Goal: Information Seeking & Learning: Compare options

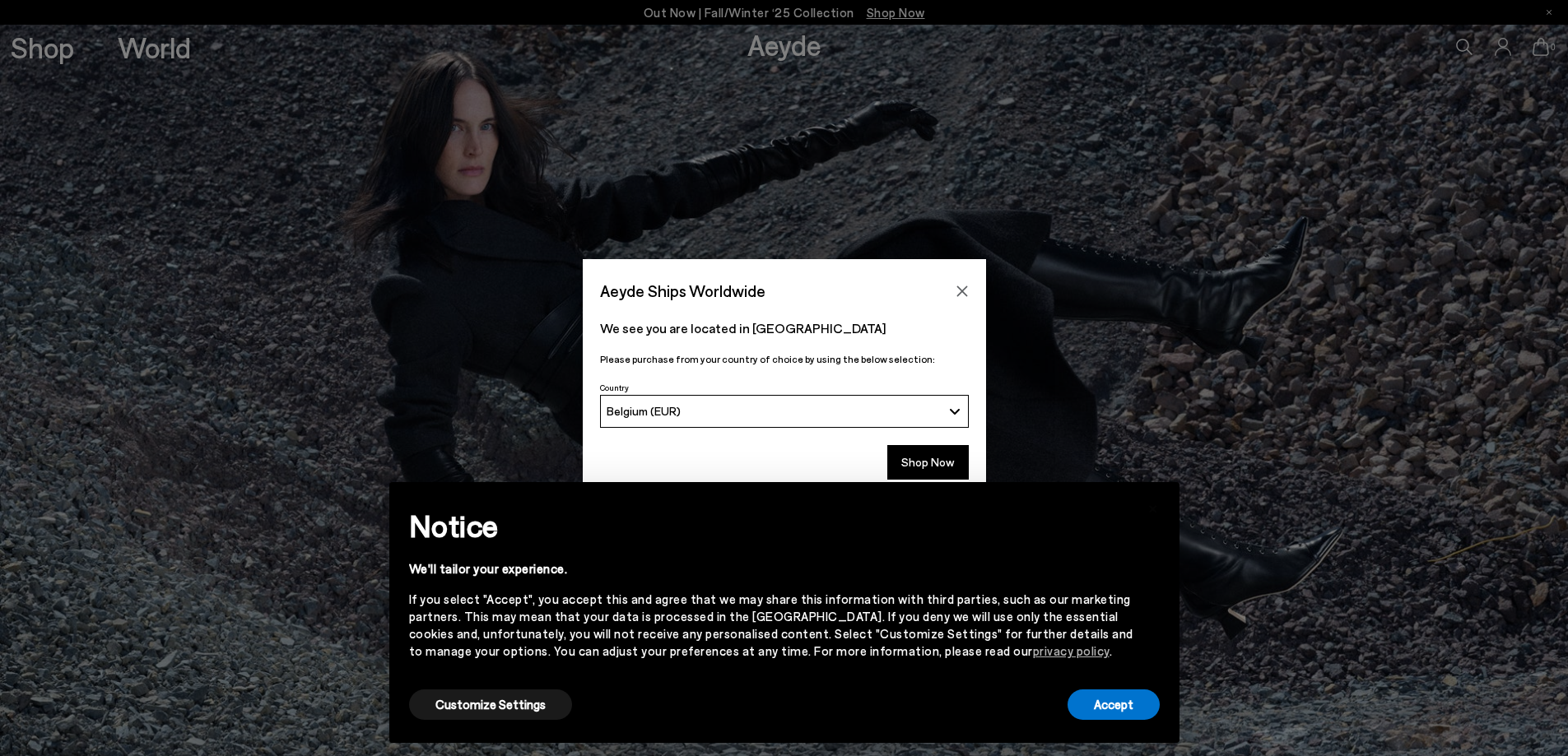
drag, startPoint x: 0, startPoint y: 0, endPoint x: 933, endPoint y: 292, distance: 977.6
click at [962, 291] on icon "Close" at bounding box center [962, 291] width 11 height 11
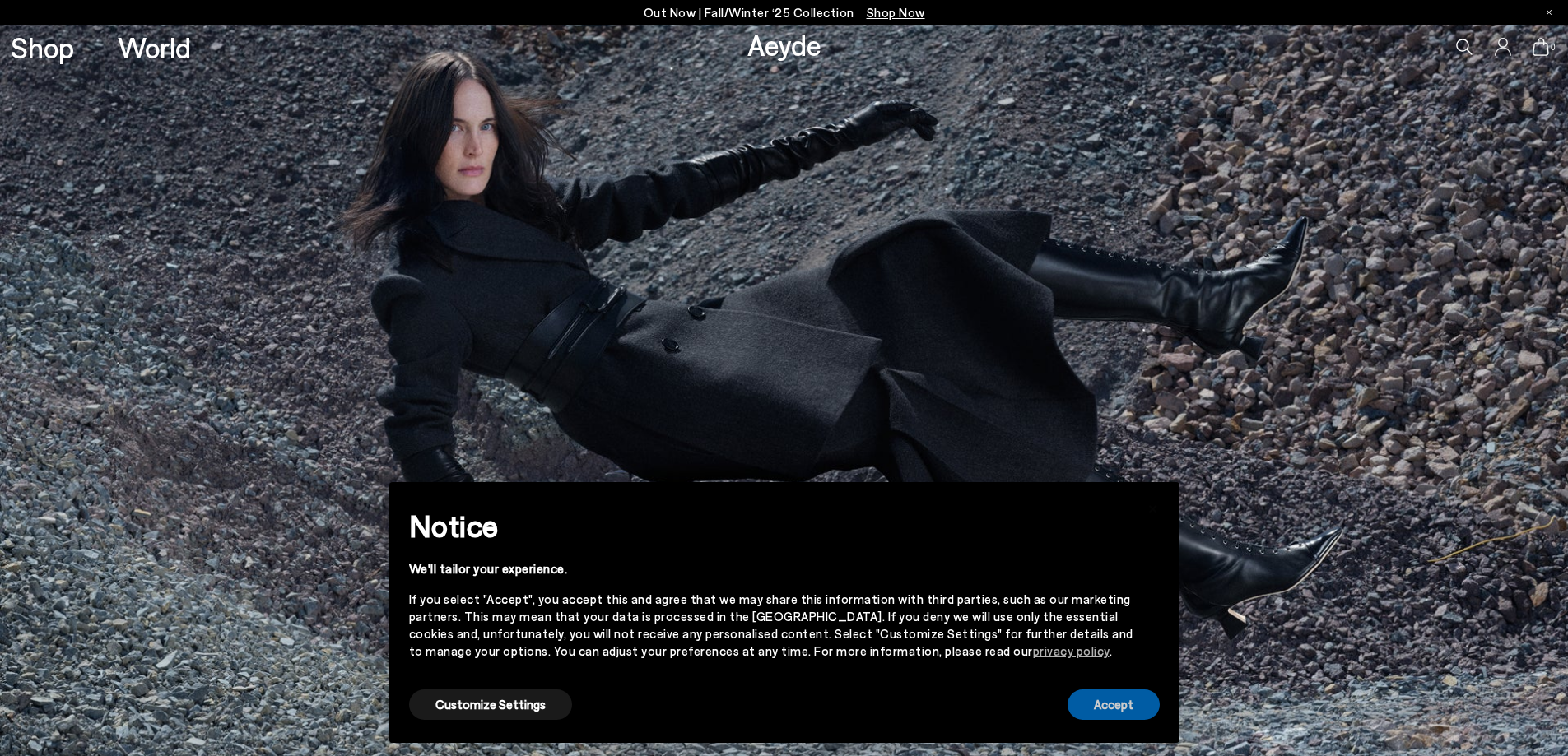
drag, startPoint x: 1132, startPoint y: 713, endPoint x: 1125, endPoint y: 705, distance: 10.6
click at [1130, 713] on button "Accept" at bounding box center [1113, 705] width 92 height 30
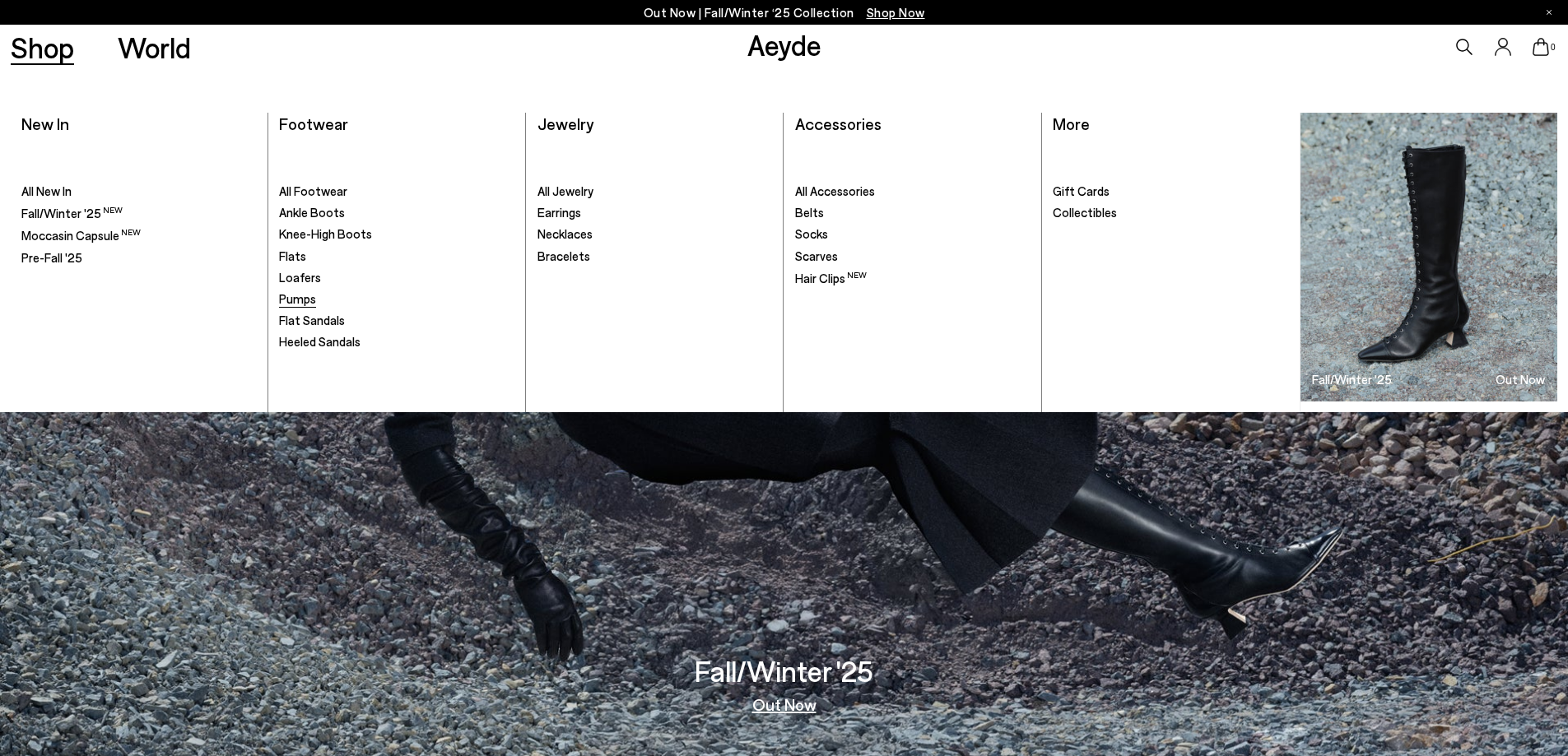
click at [301, 300] on span "Pumps" at bounding box center [297, 298] width 37 height 15
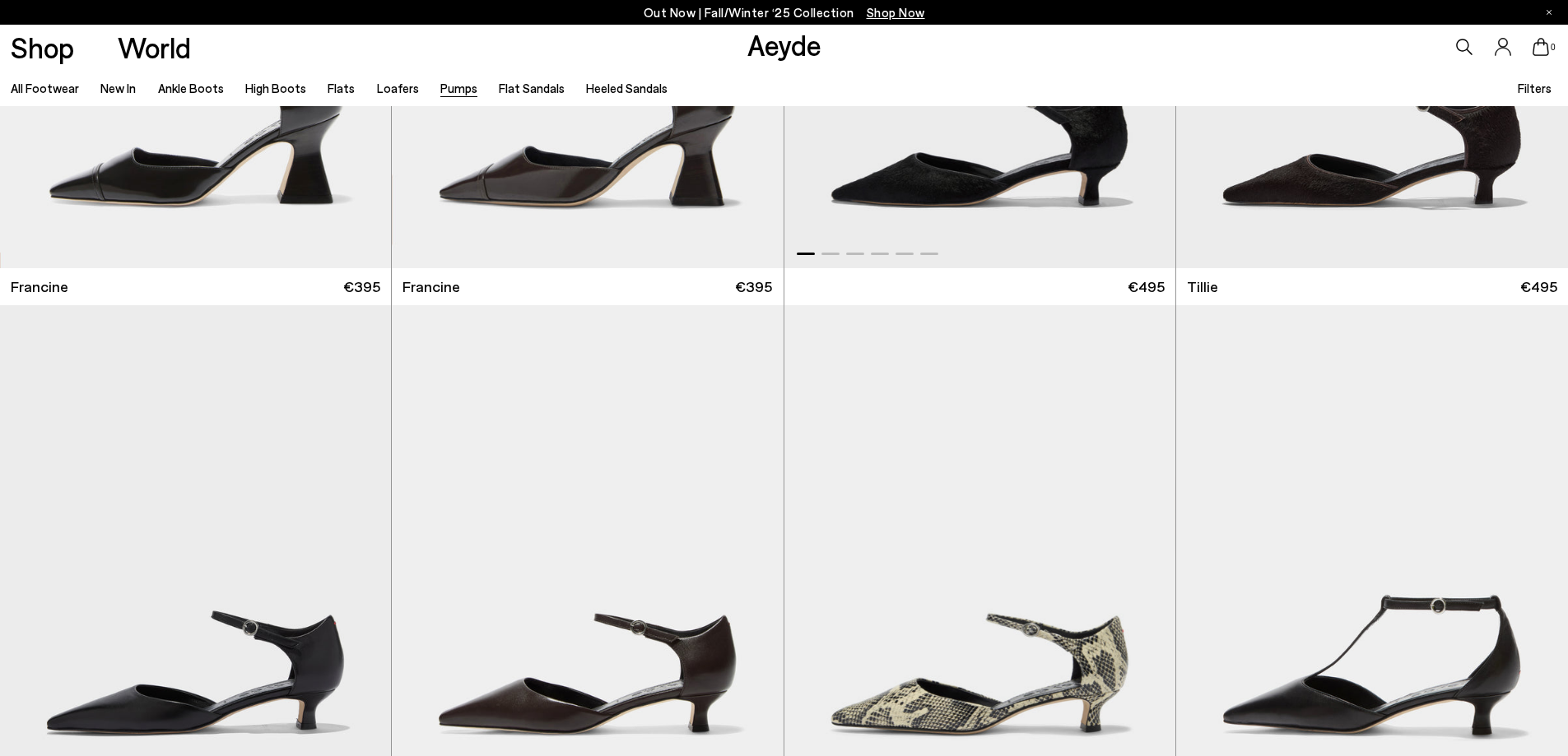
scroll to position [741, 0]
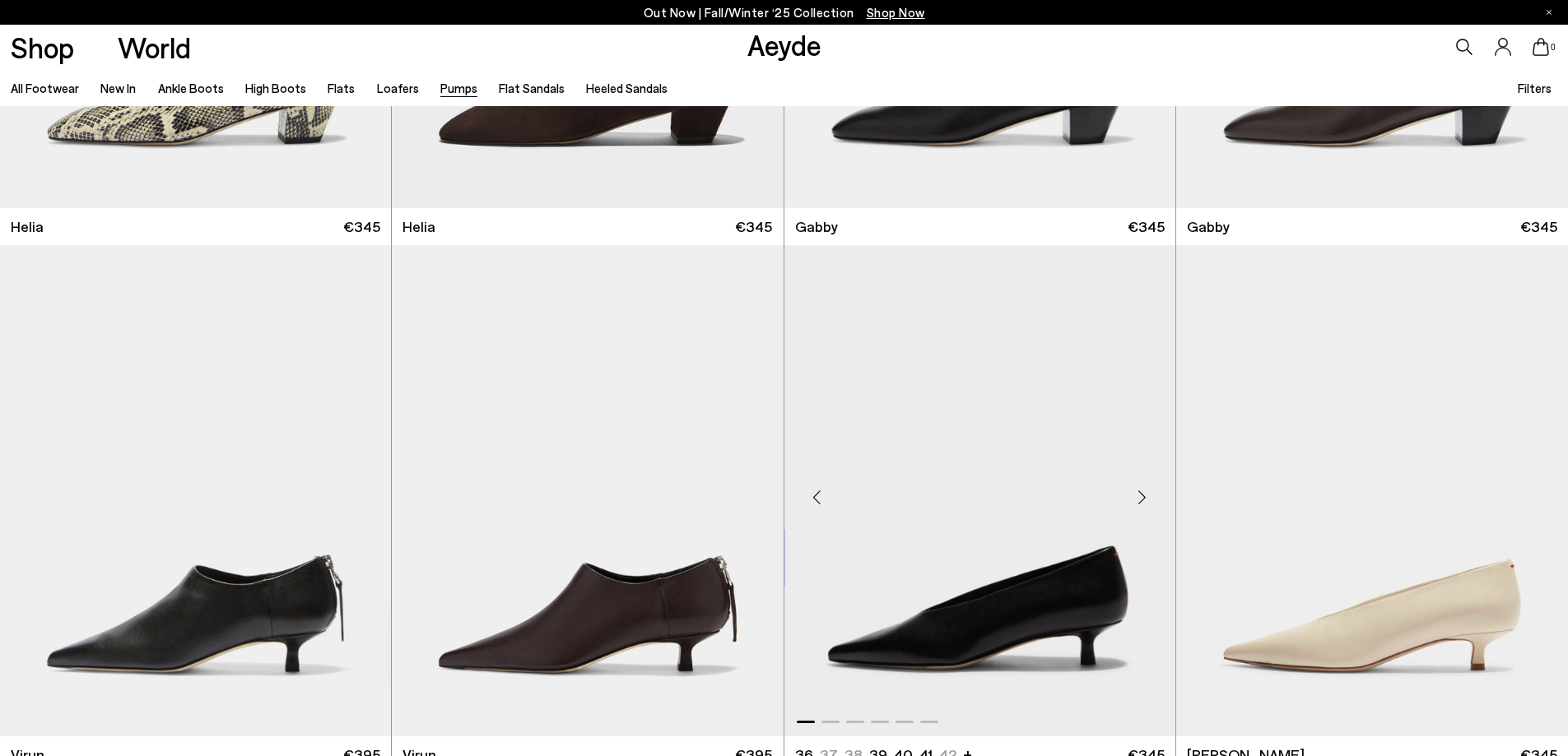
scroll to position [2140, 0]
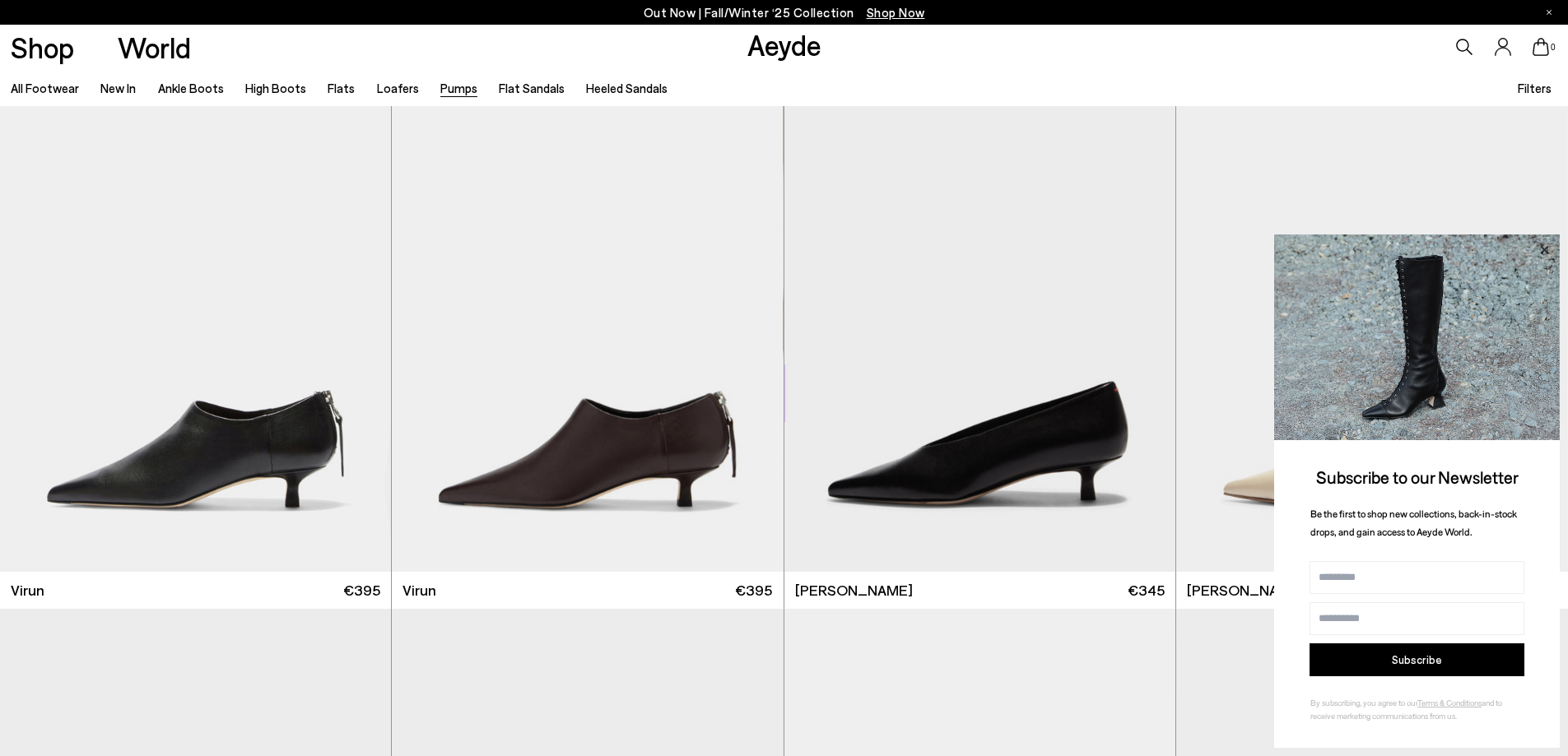
click at [1544, 249] on icon at bounding box center [1543, 249] width 8 height 8
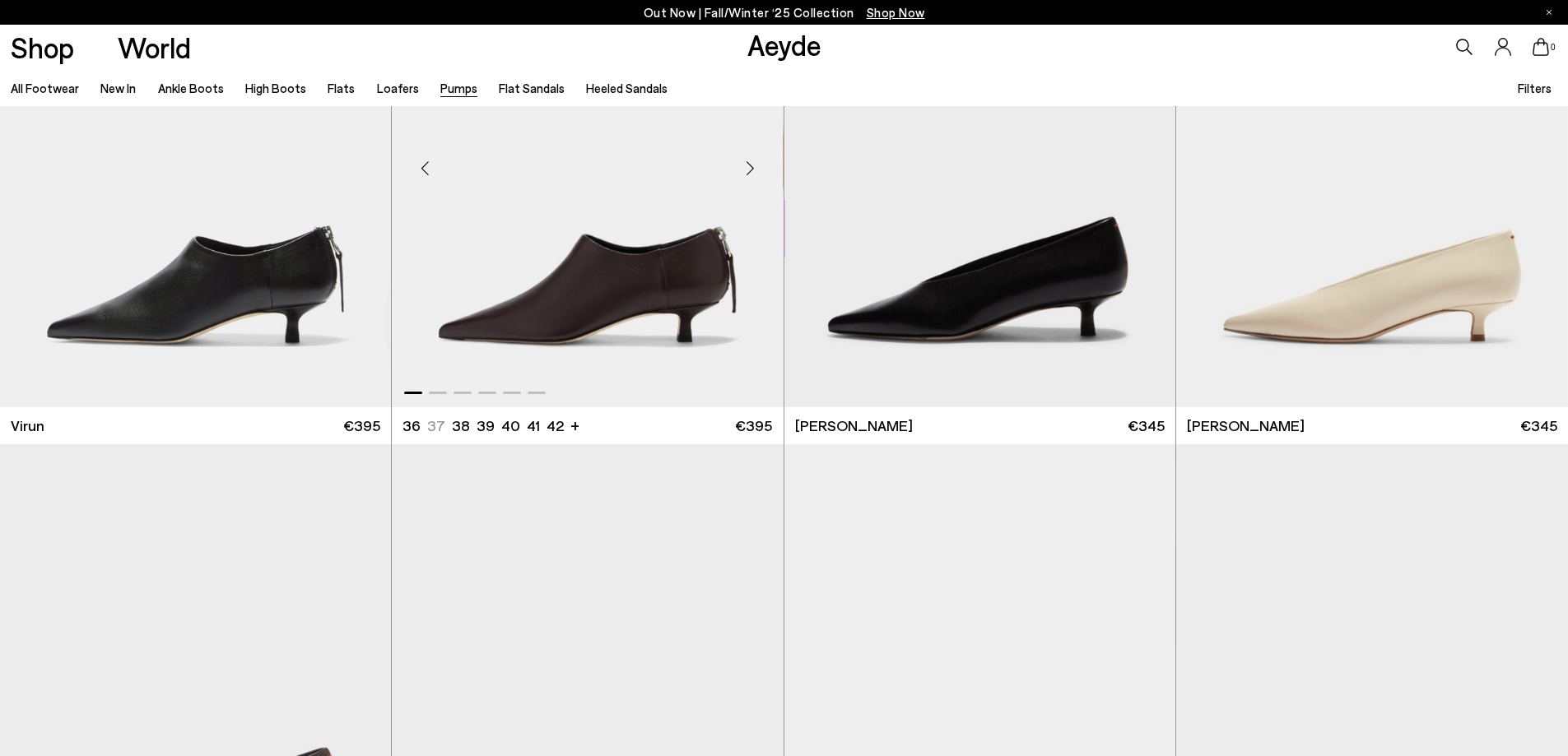
scroll to position [2222, 0]
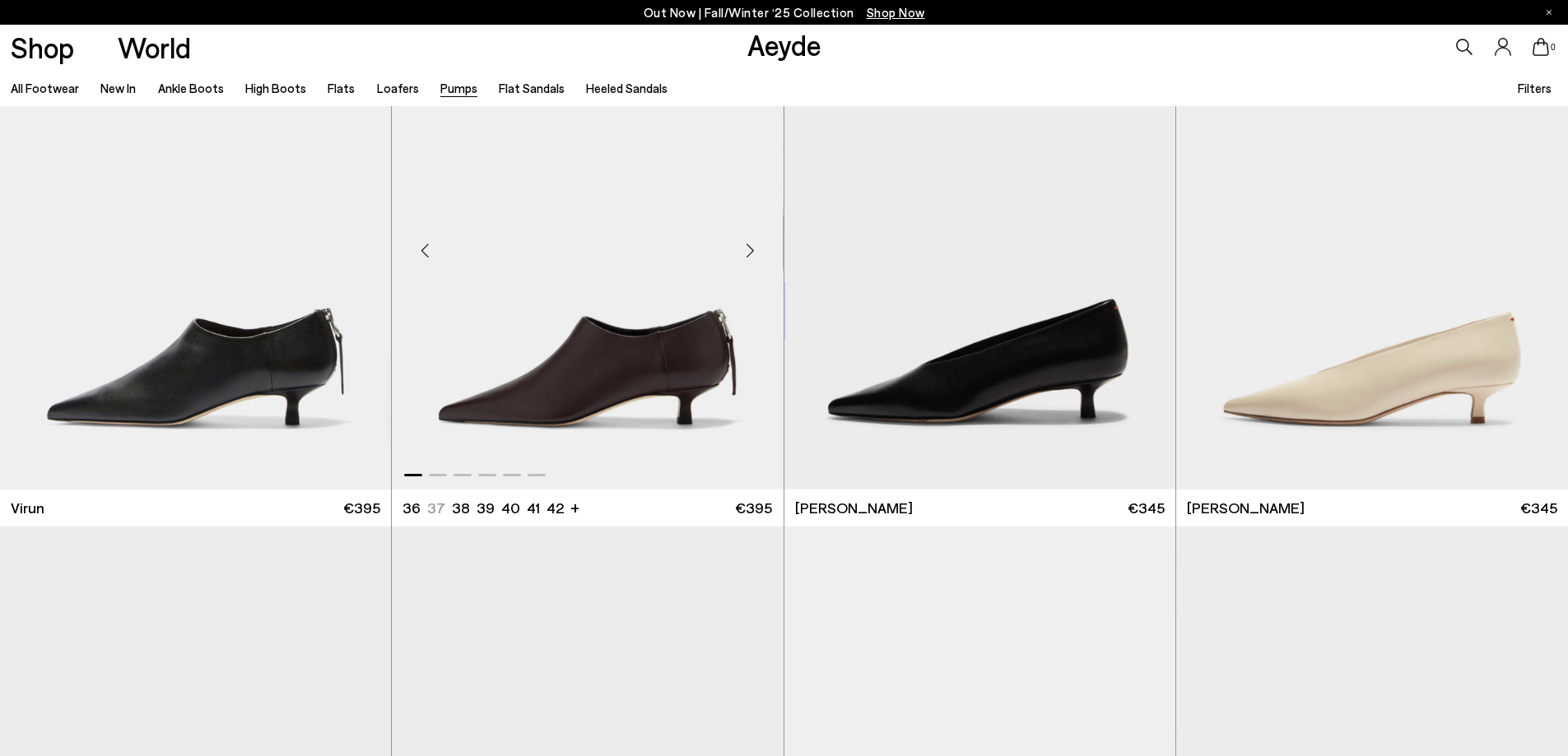
click at [745, 255] on div "Next slide" at bounding box center [750, 251] width 49 height 49
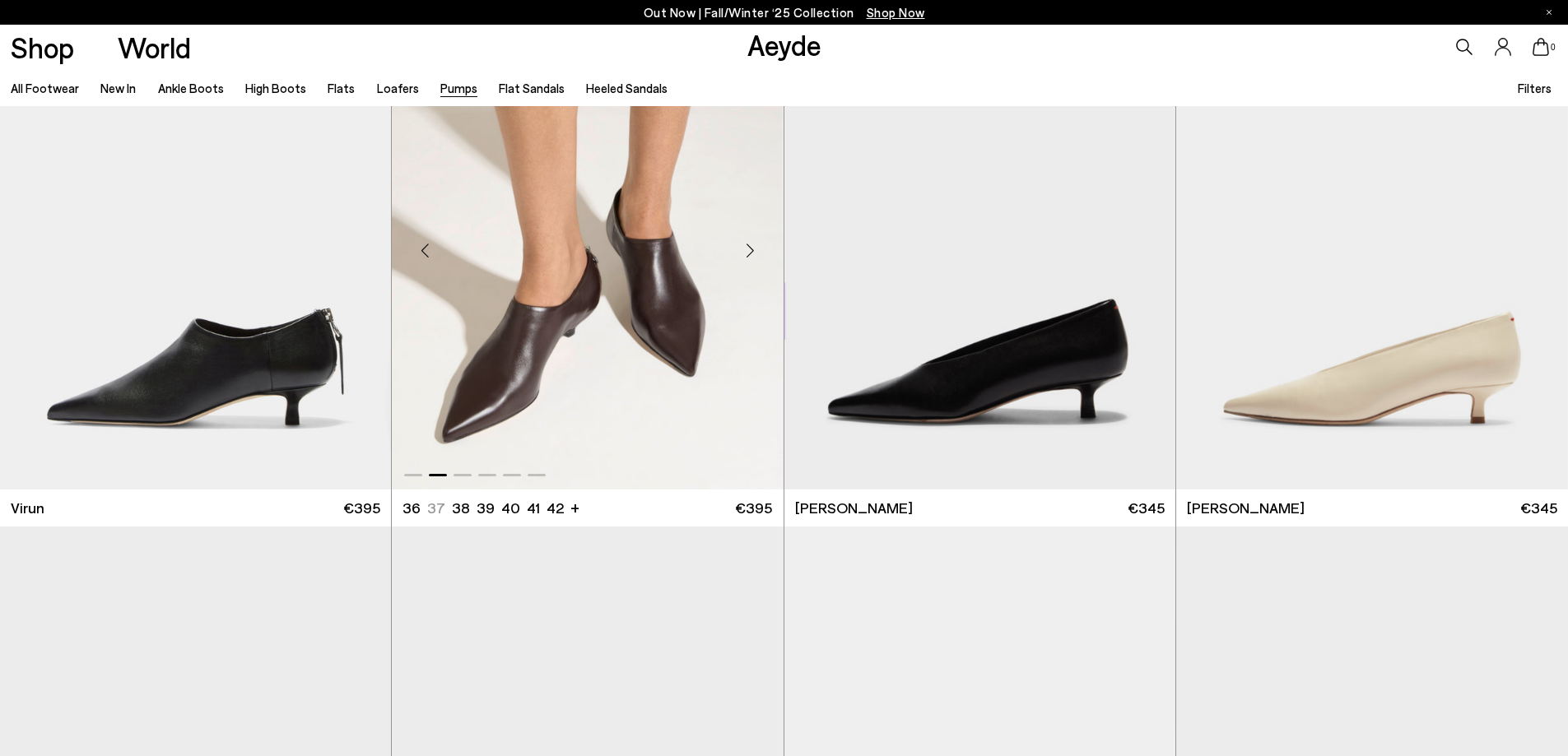
click at [745, 255] on div "Next slide" at bounding box center [750, 251] width 49 height 49
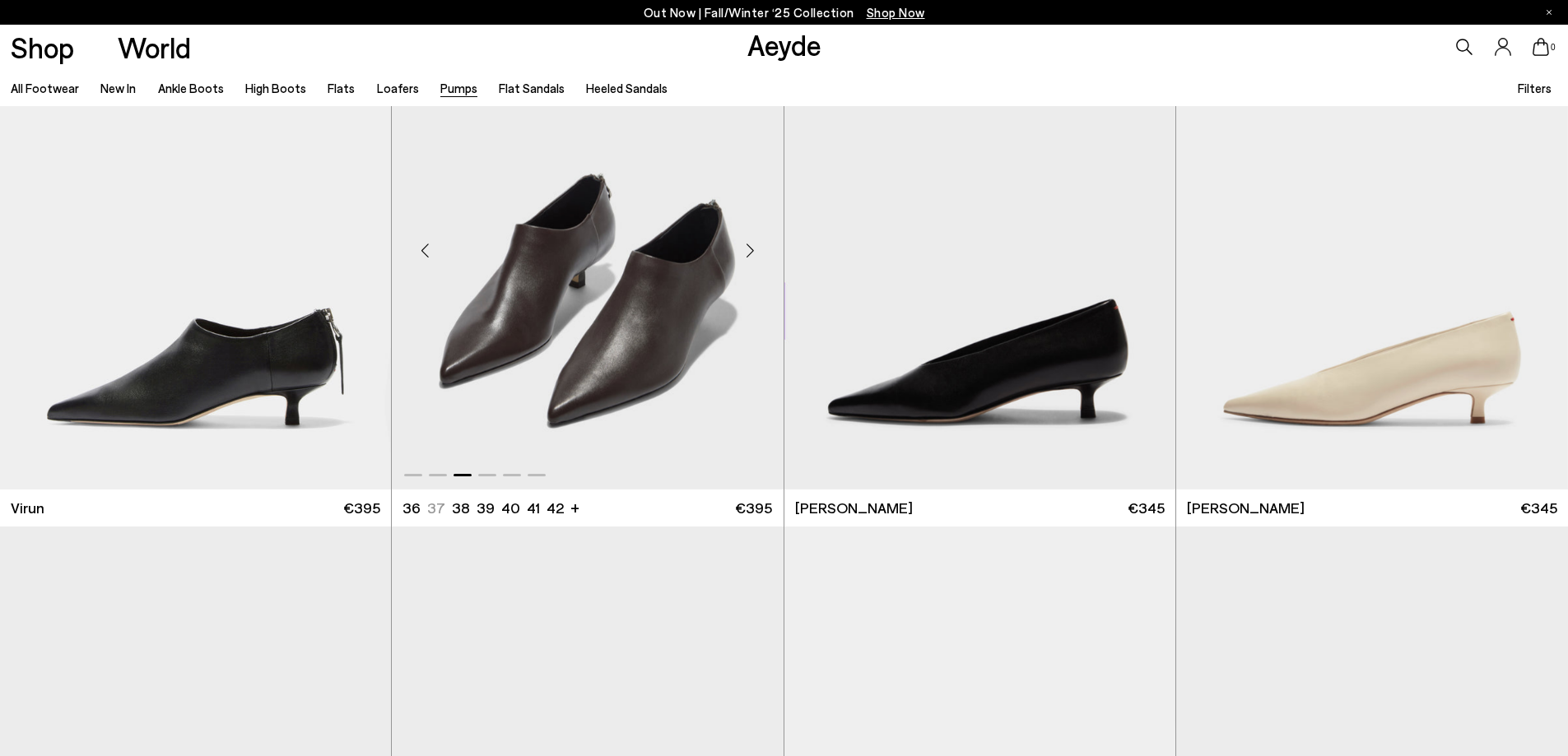
click at [745, 255] on div "Next slide" at bounding box center [750, 251] width 49 height 49
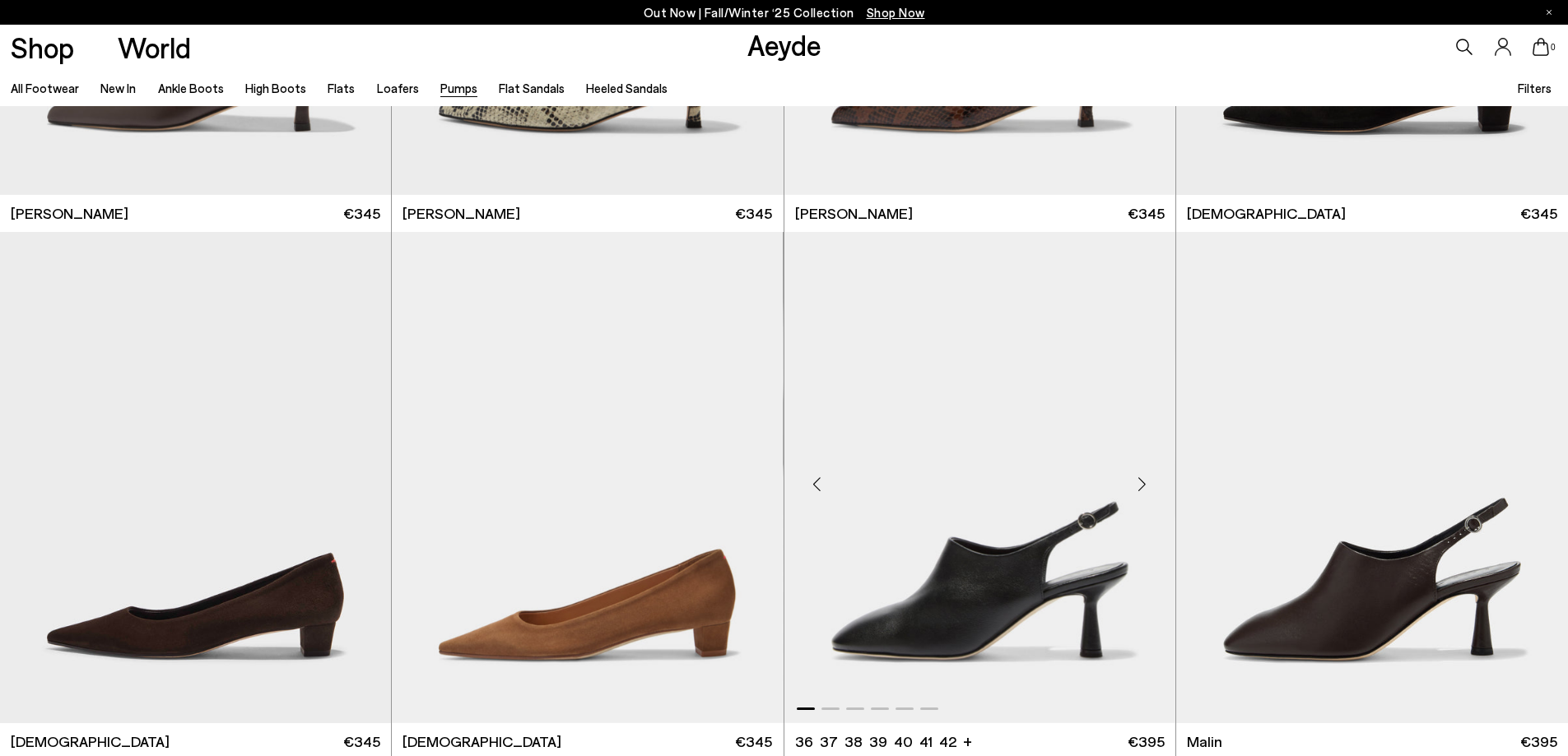
scroll to position [3293, 0]
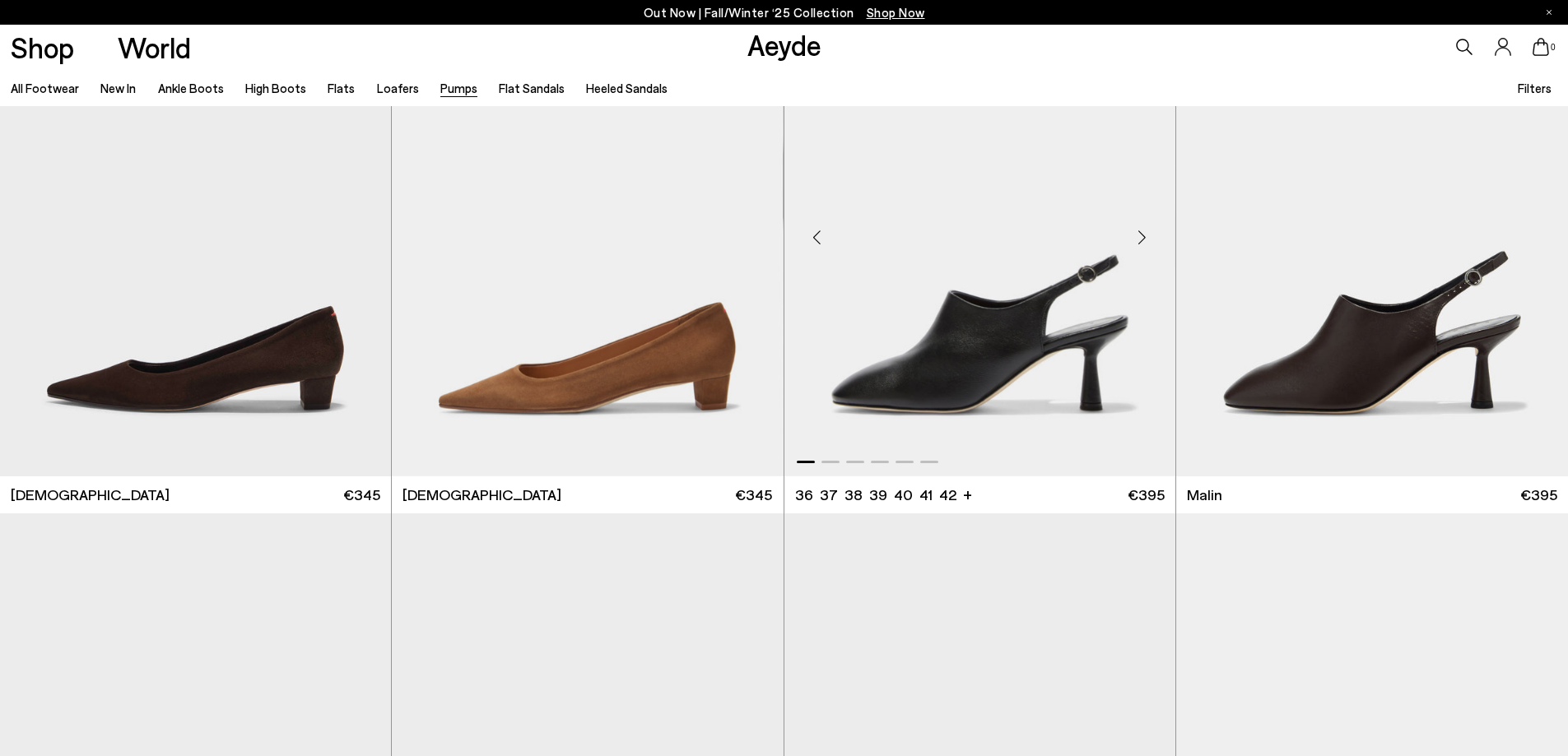
click at [997, 387] on img "1 / 6" at bounding box center [980, 230] width 390 height 492
click at [1388, 513] on img "1 / 6" at bounding box center [1371, 759] width 391 height 492
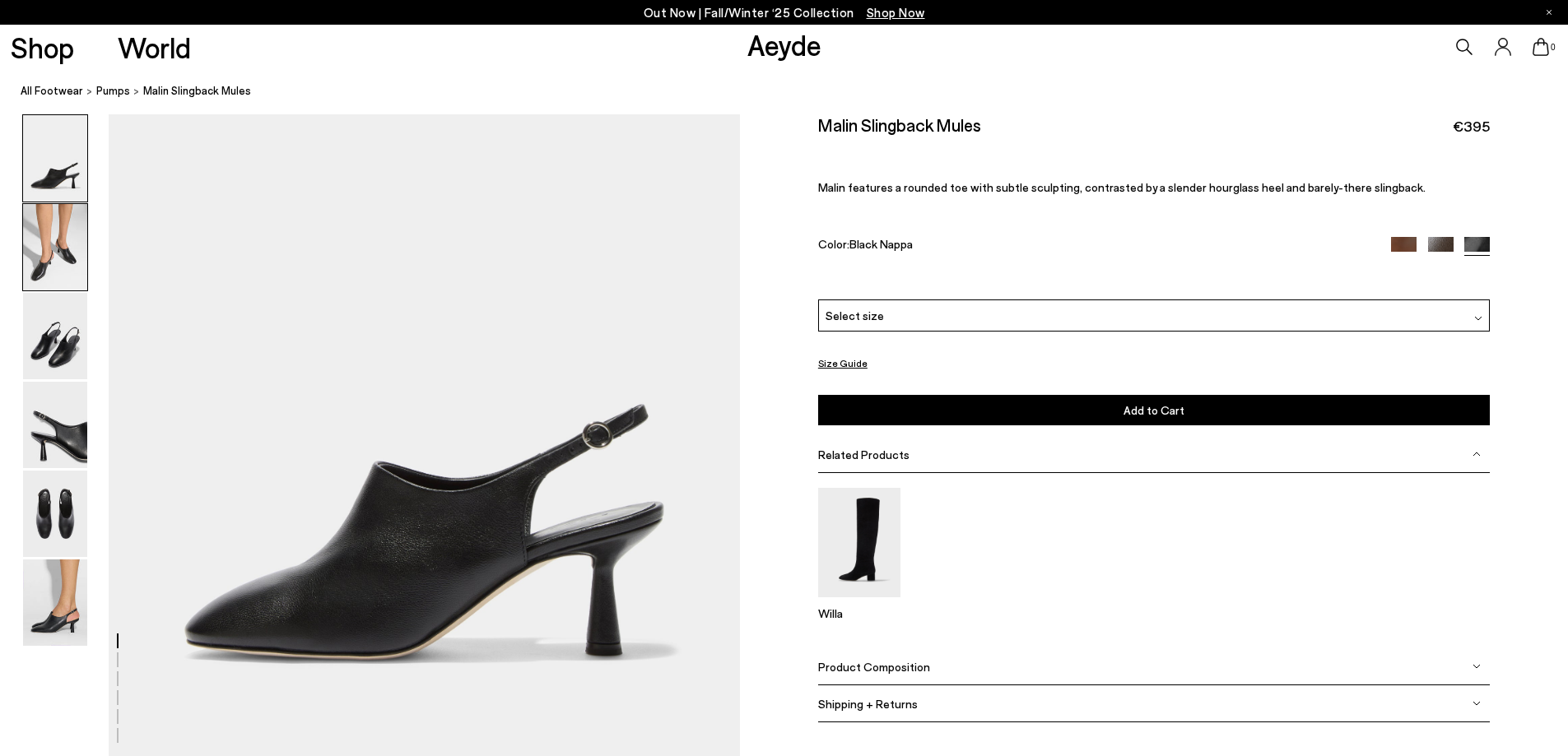
click at [75, 261] on img at bounding box center [56, 247] width 64 height 86
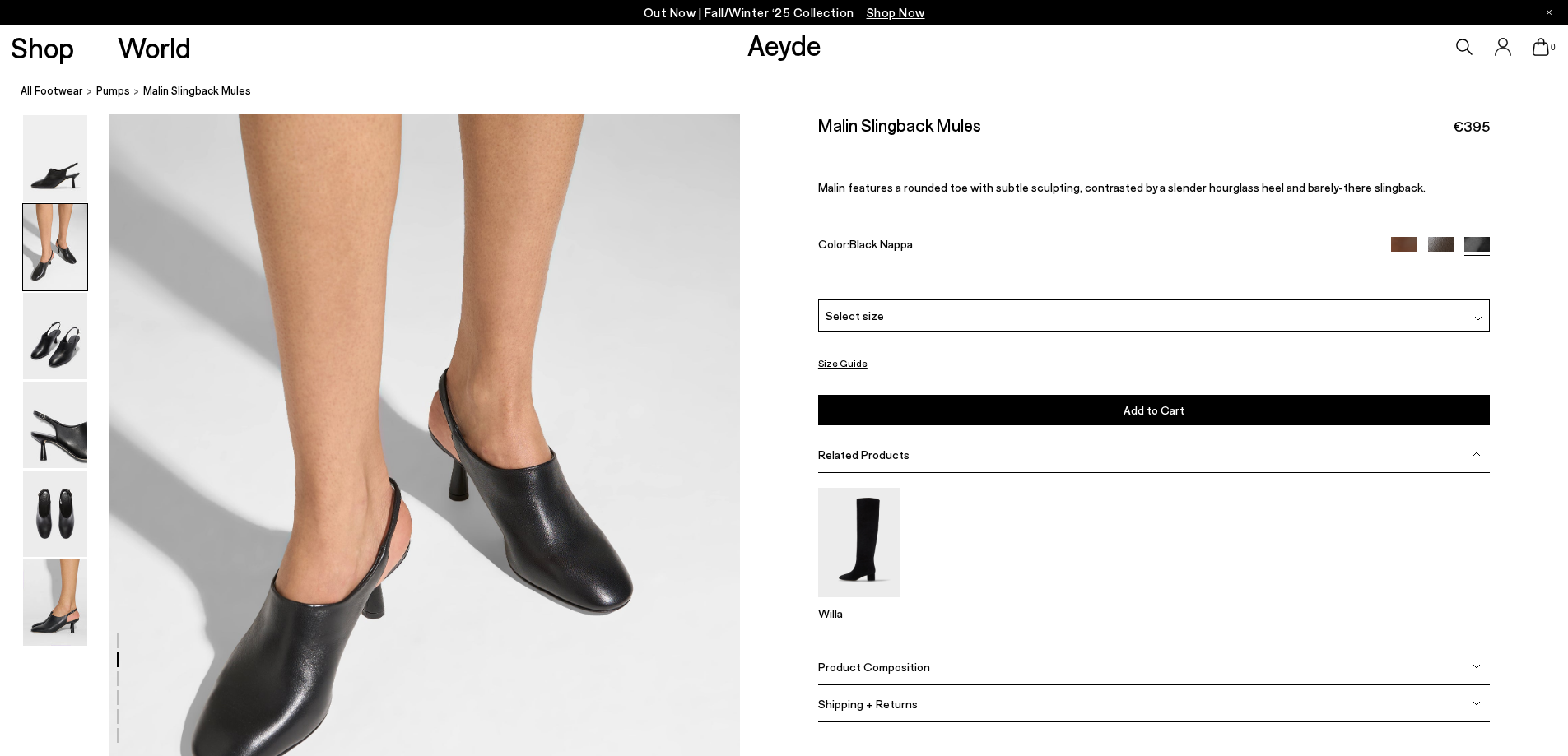
scroll to position [646, 0]
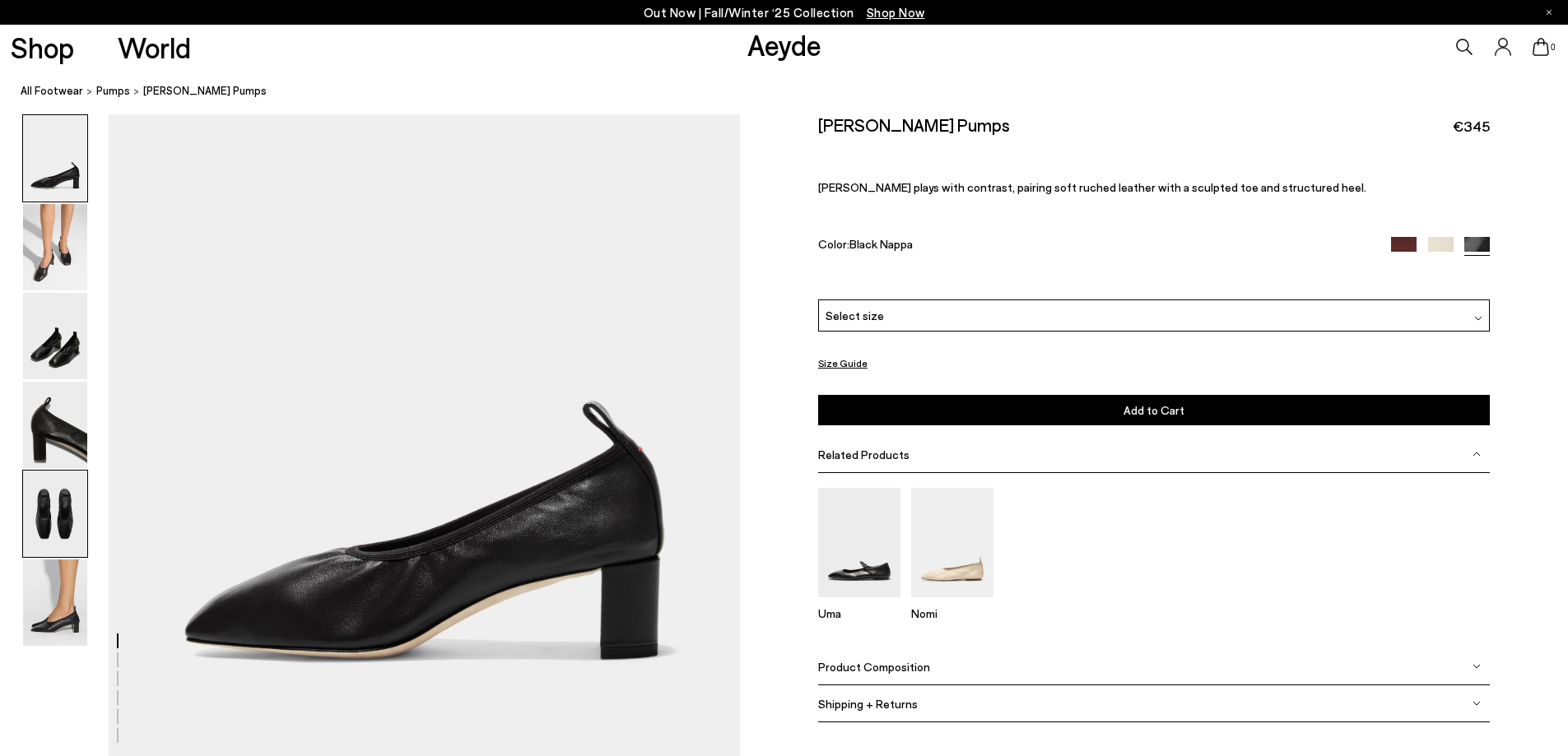
click at [65, 548] on img at bounding box center [56, 514] width 64 height 86
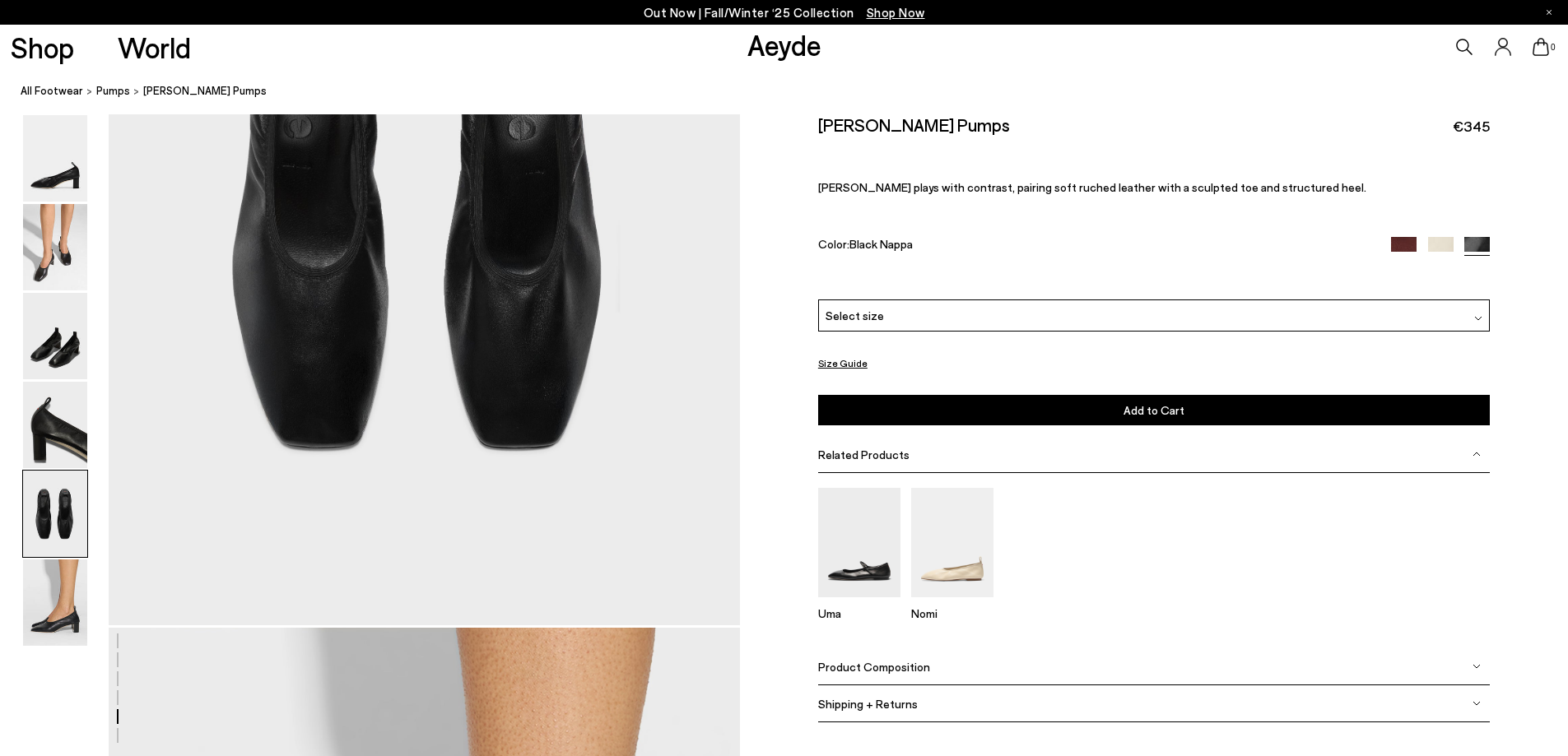
scroll to position [3260, 0]
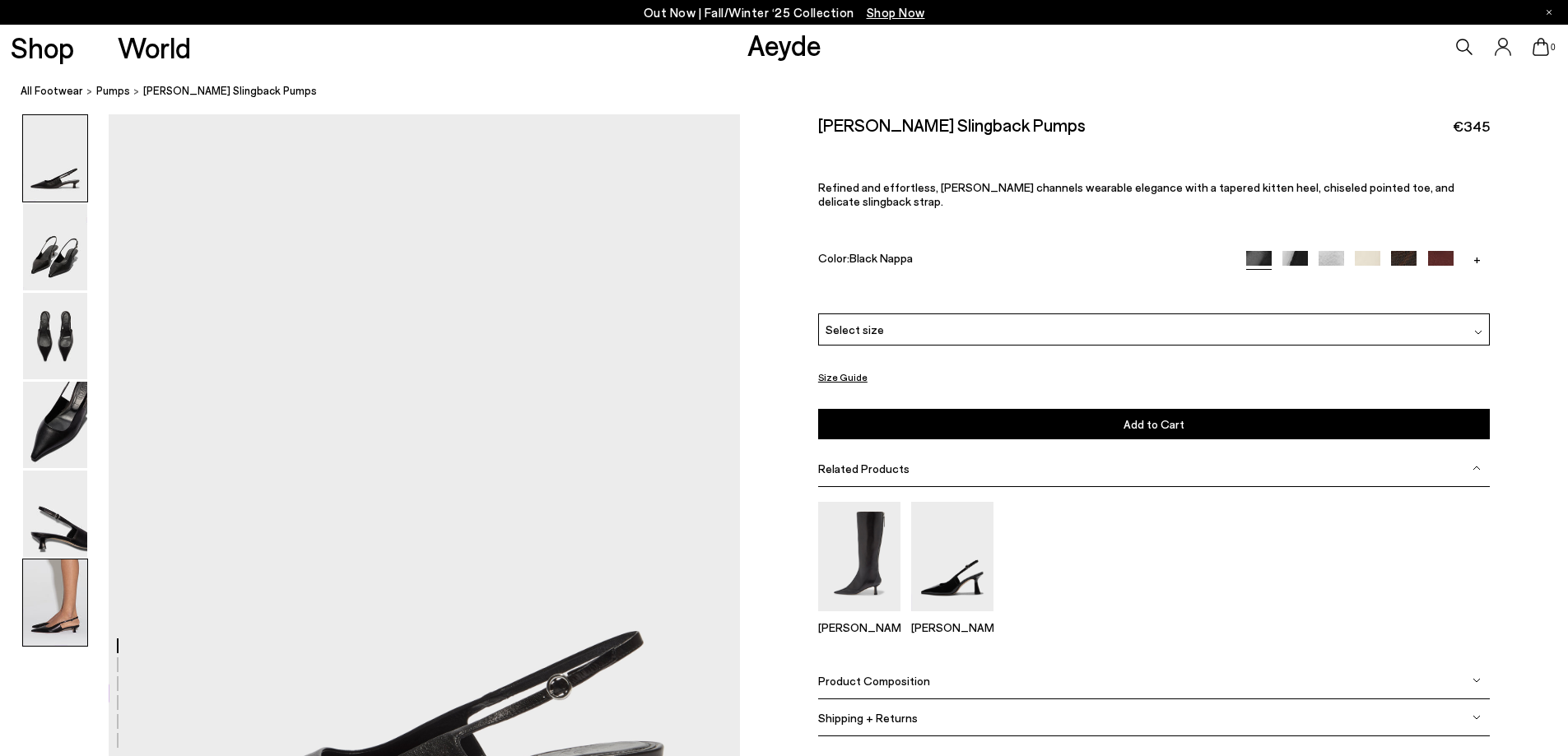
click at [64, 599] on img at bounding box center [56, 603] width 64 height 86
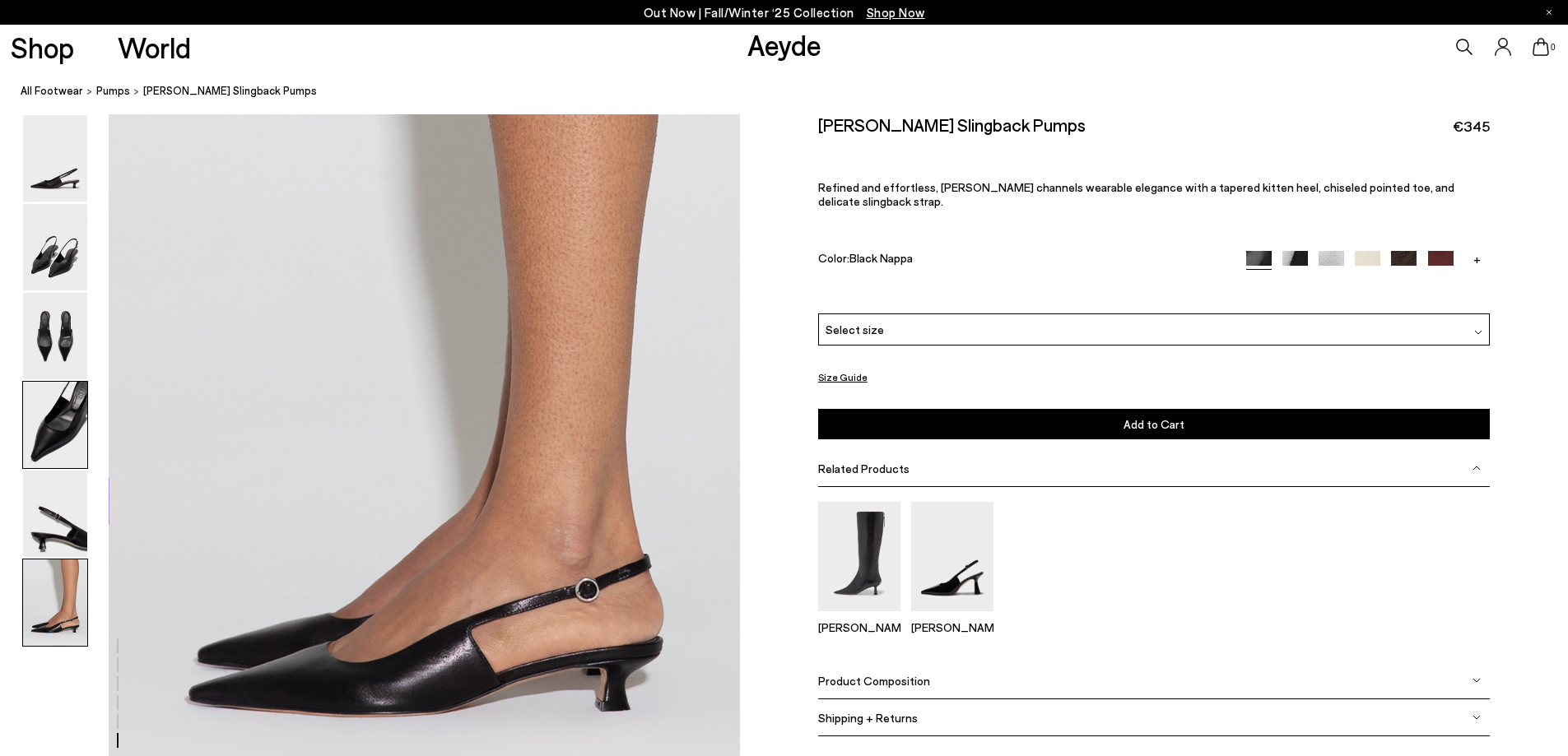
click at [71, 413] on img at bounding box center [56, 425] width 64 height 86
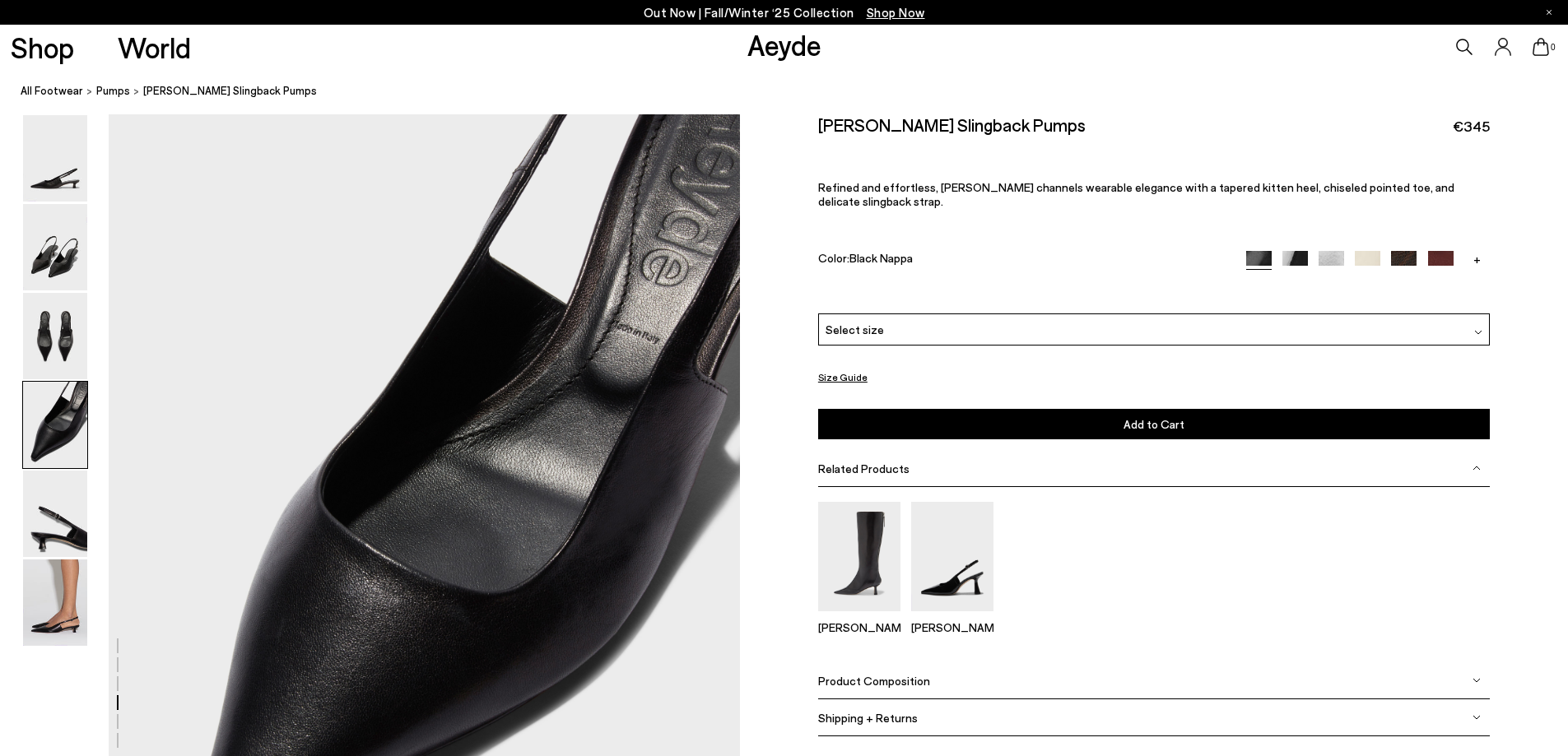
scroll to position [2779, 0]
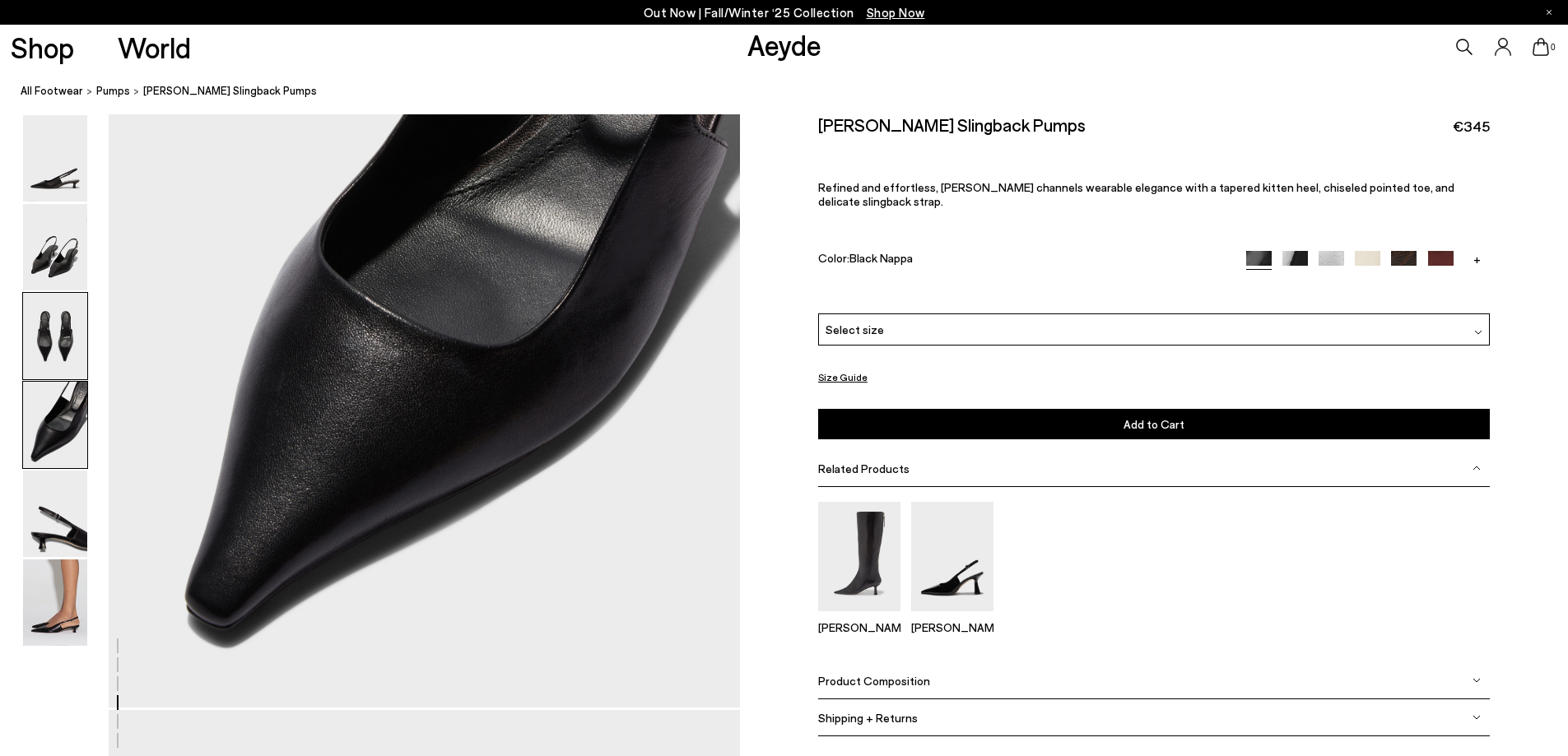
click at [70, 335] on img at bounding box center [56, 336] width 64 height 86
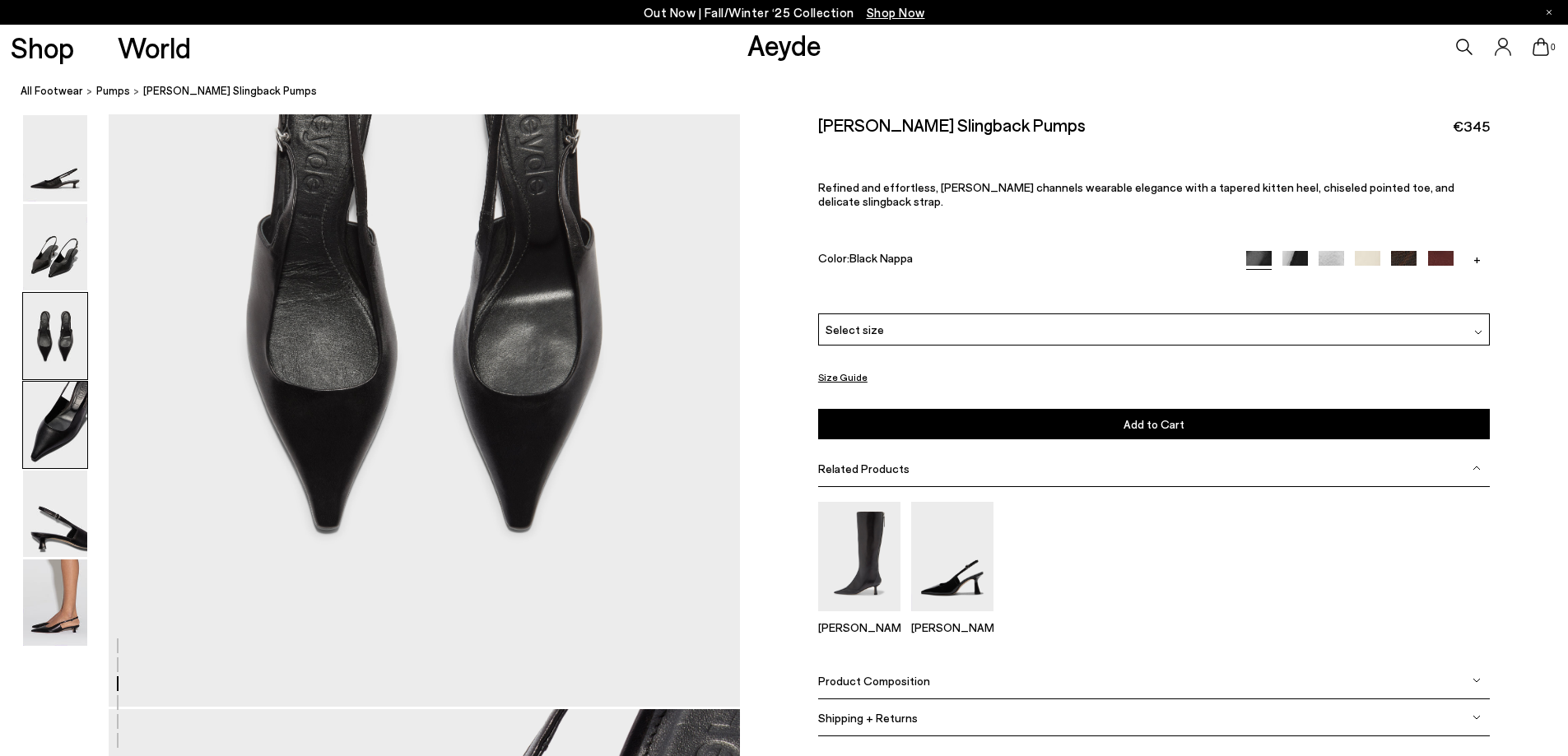
scroll to position [1772, 0]
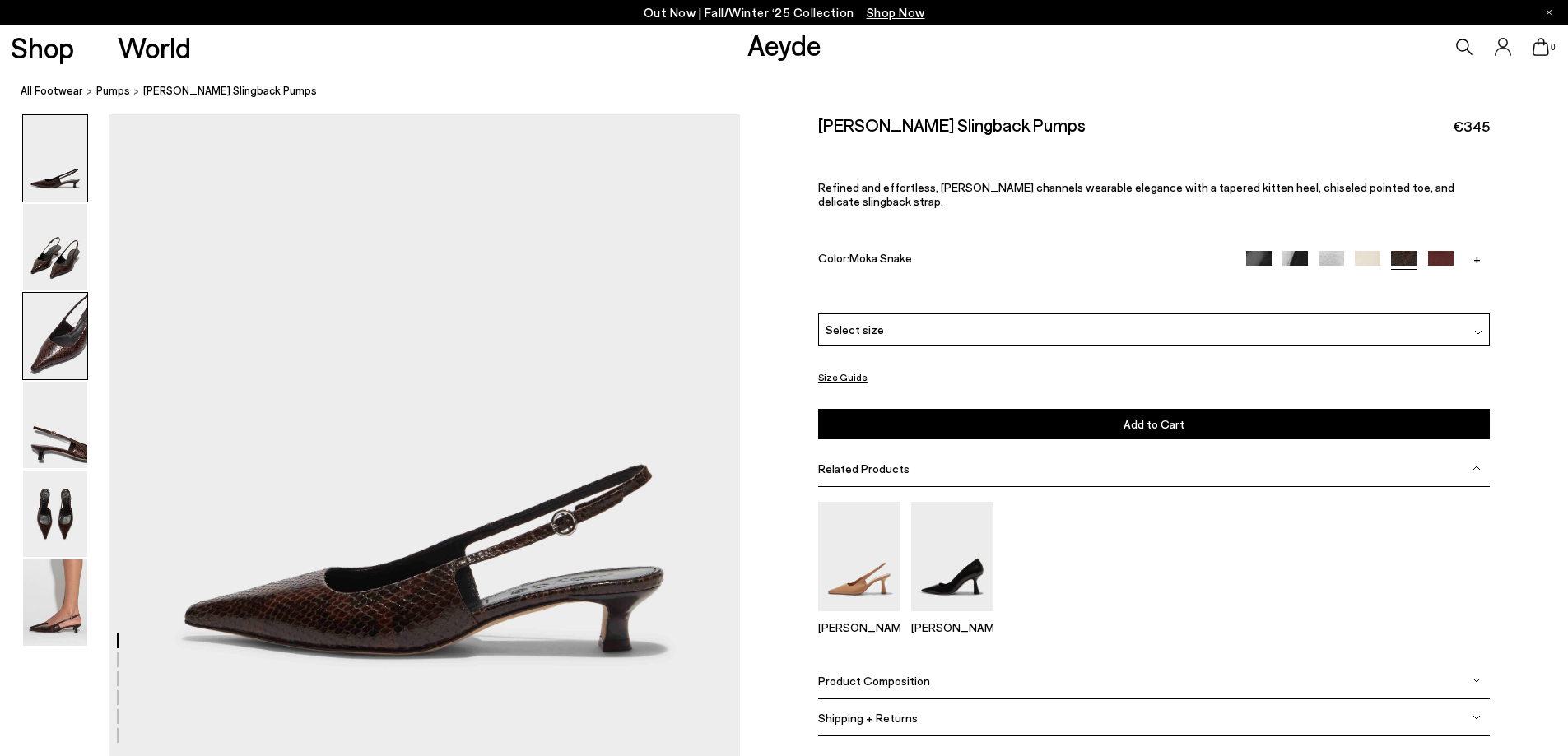
click at [64, 350] on img at bounding box center [56, 336] width 64 height 86
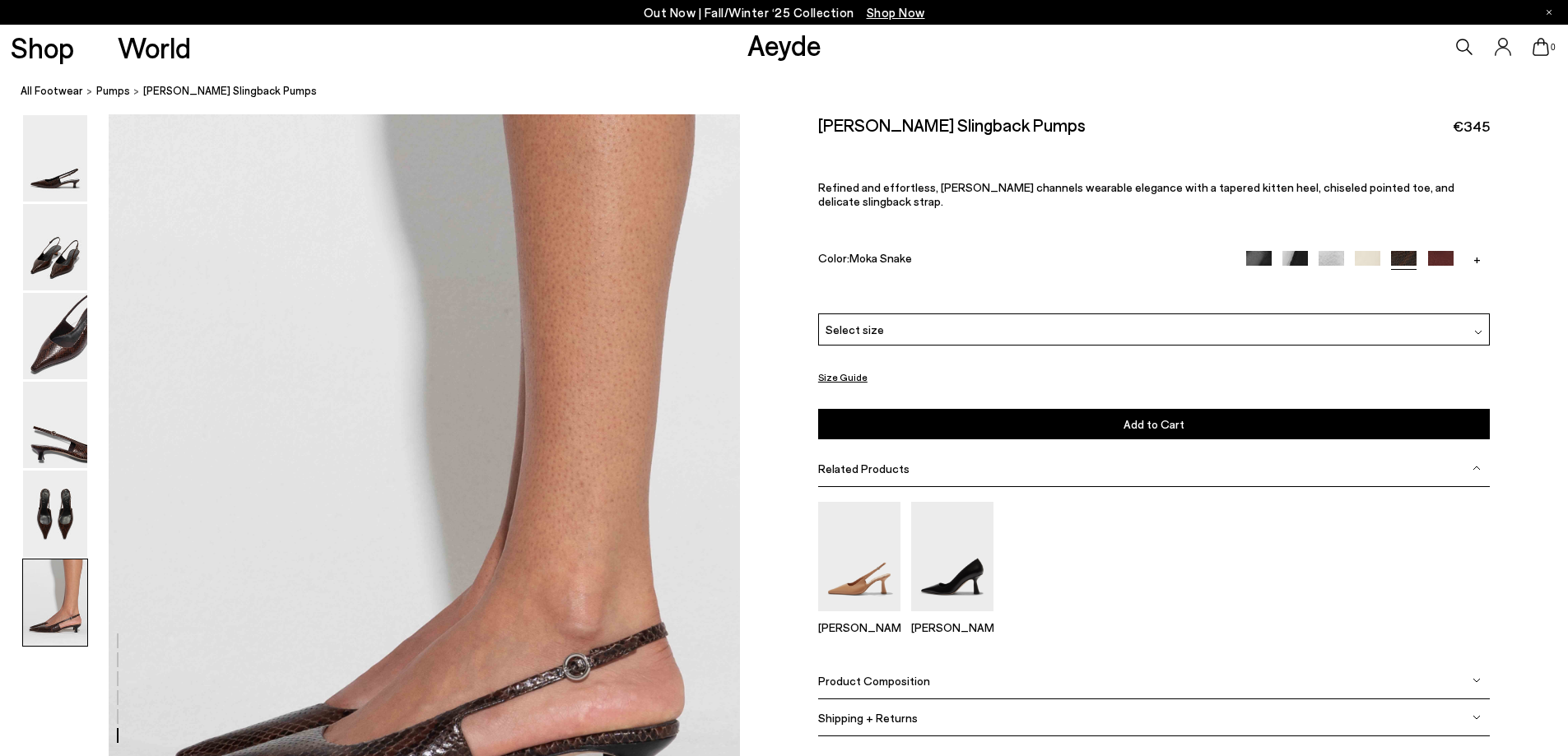
scroll to position [4370, 0]
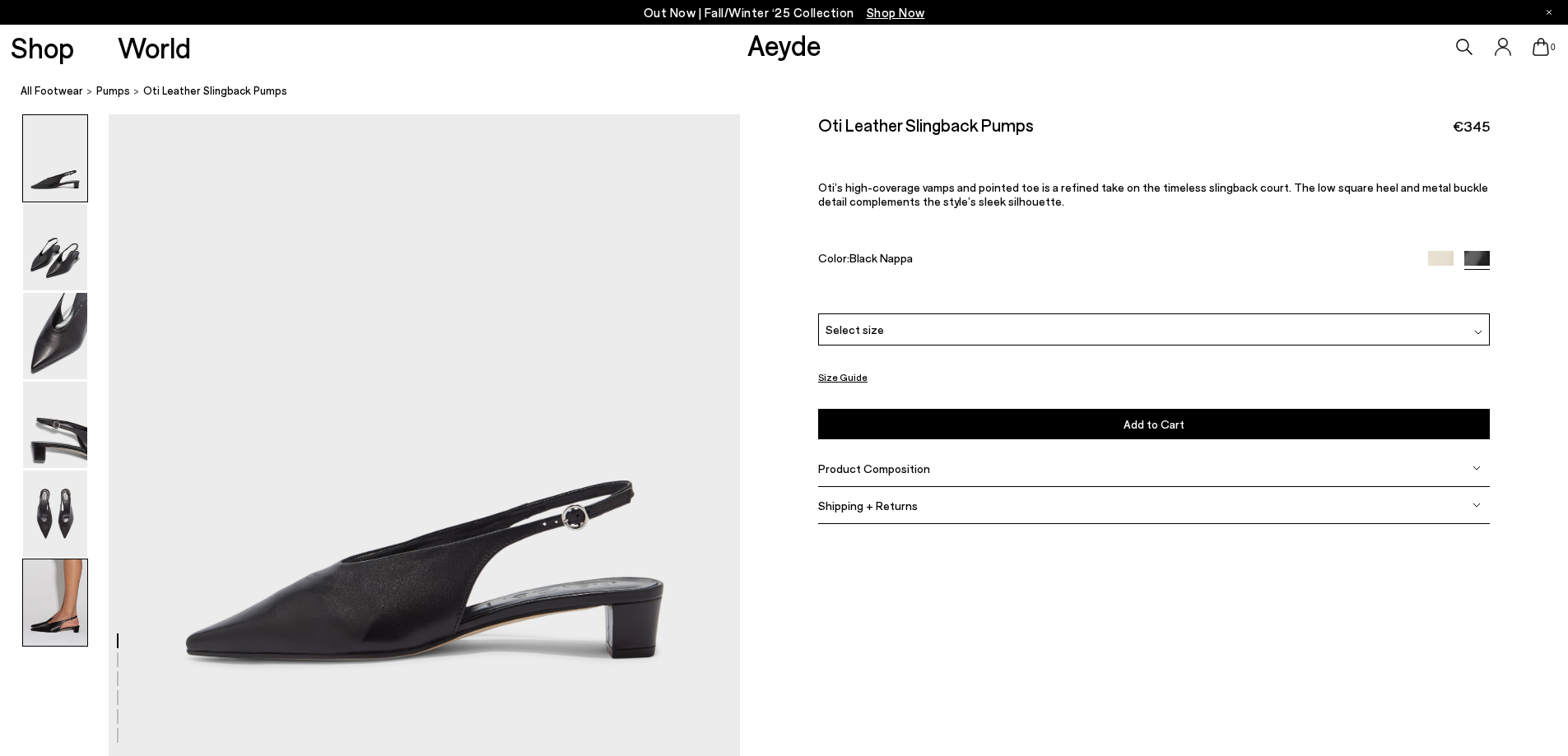
click at [58, 600] on img at bounding box center [56, 603] width 64 height 86
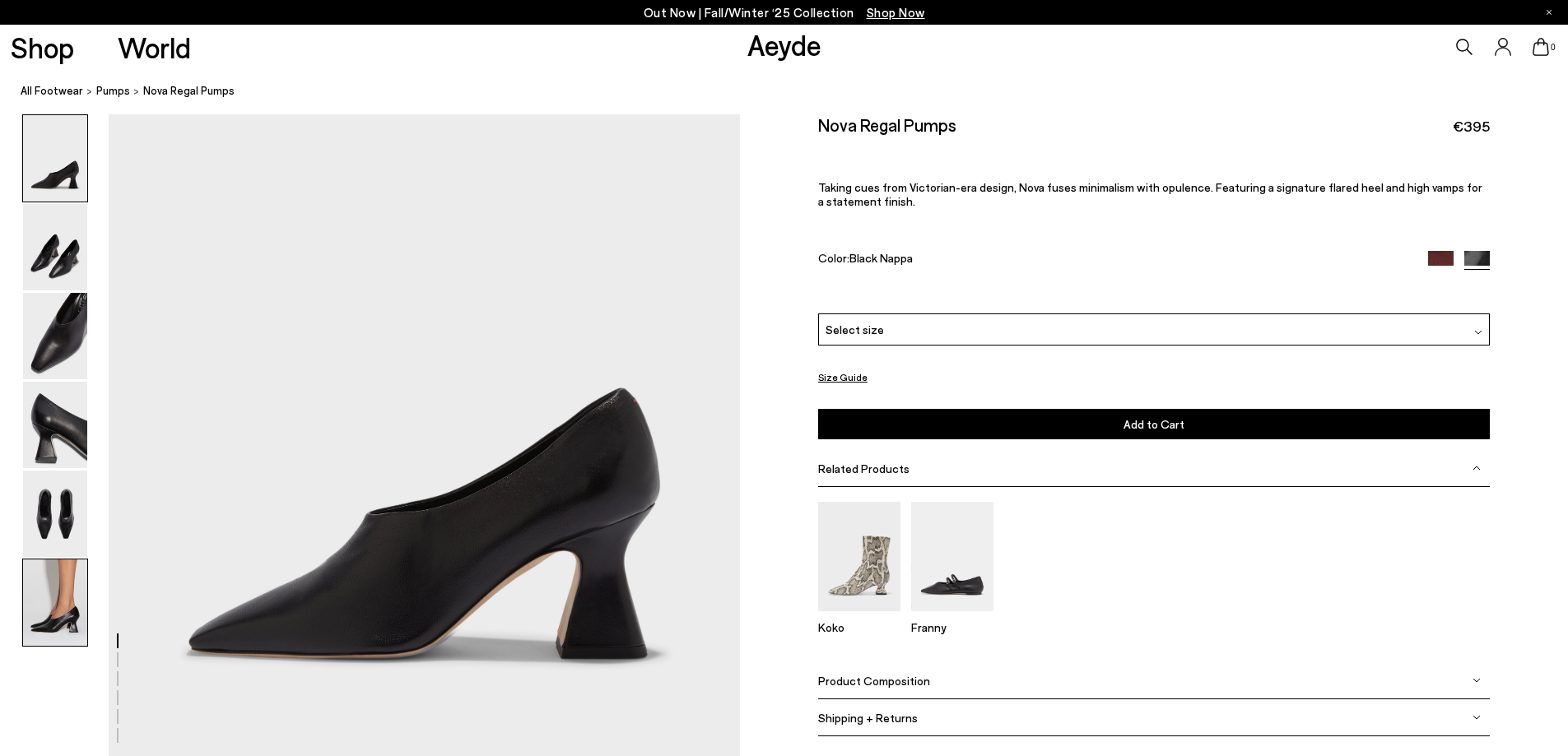
click at [68, 620] on img at bounding box center [56, 603] width 64 height 86
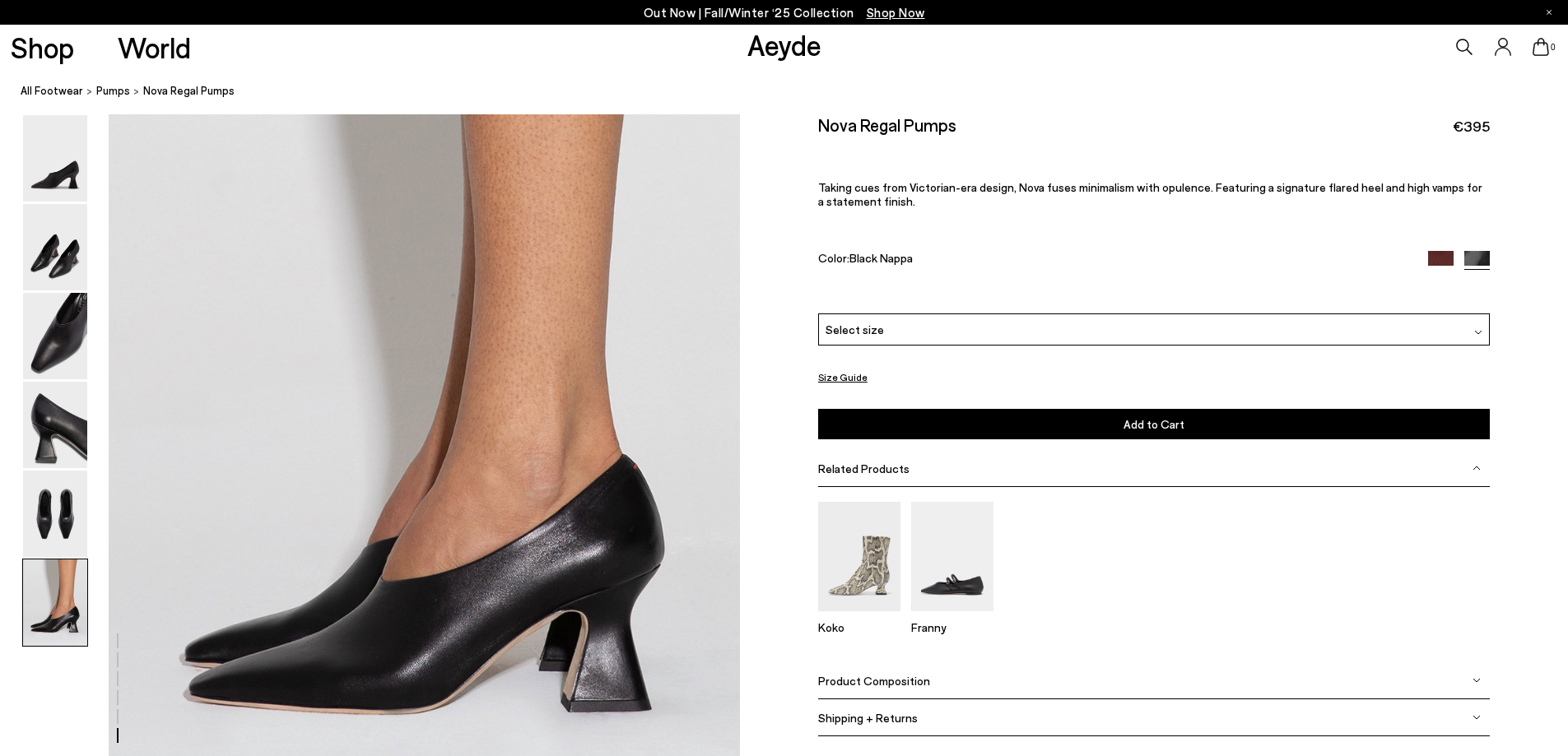
scroll to position [4111, 0]
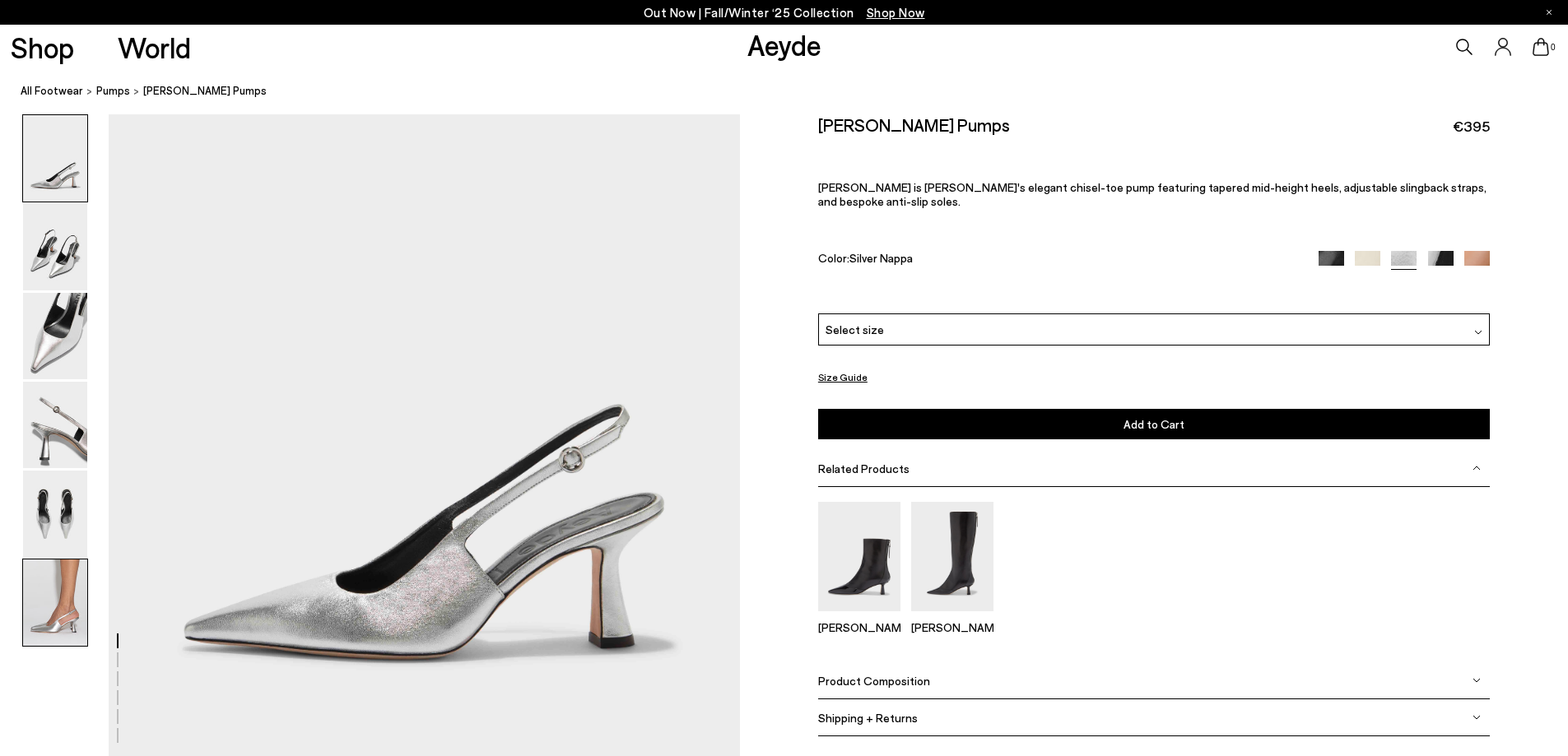
click at [56, 593] on img at bounding box center [56, 603] width 64 height 86
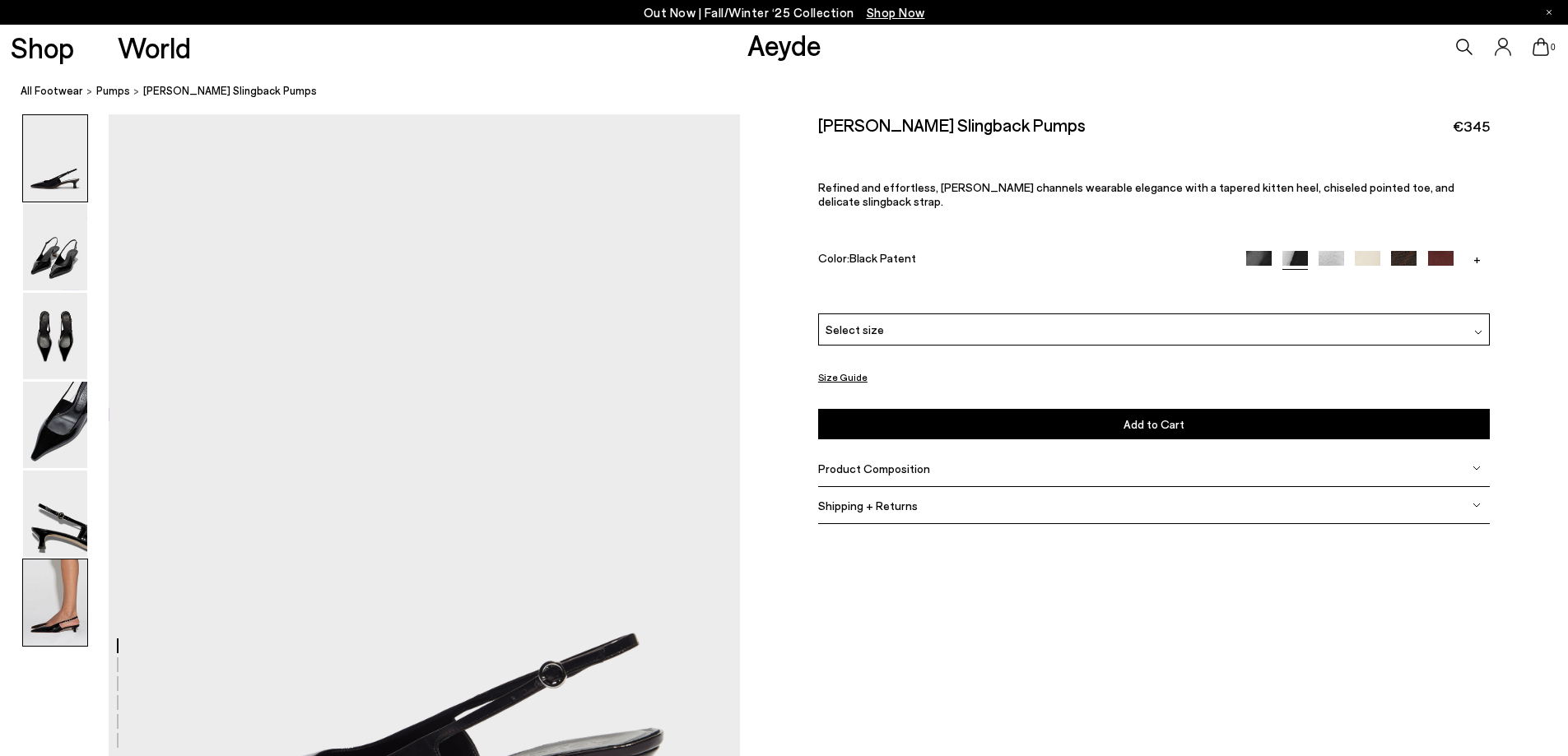
click at [77, 609] on img at bounding box center [56, 603] width 64 height 86
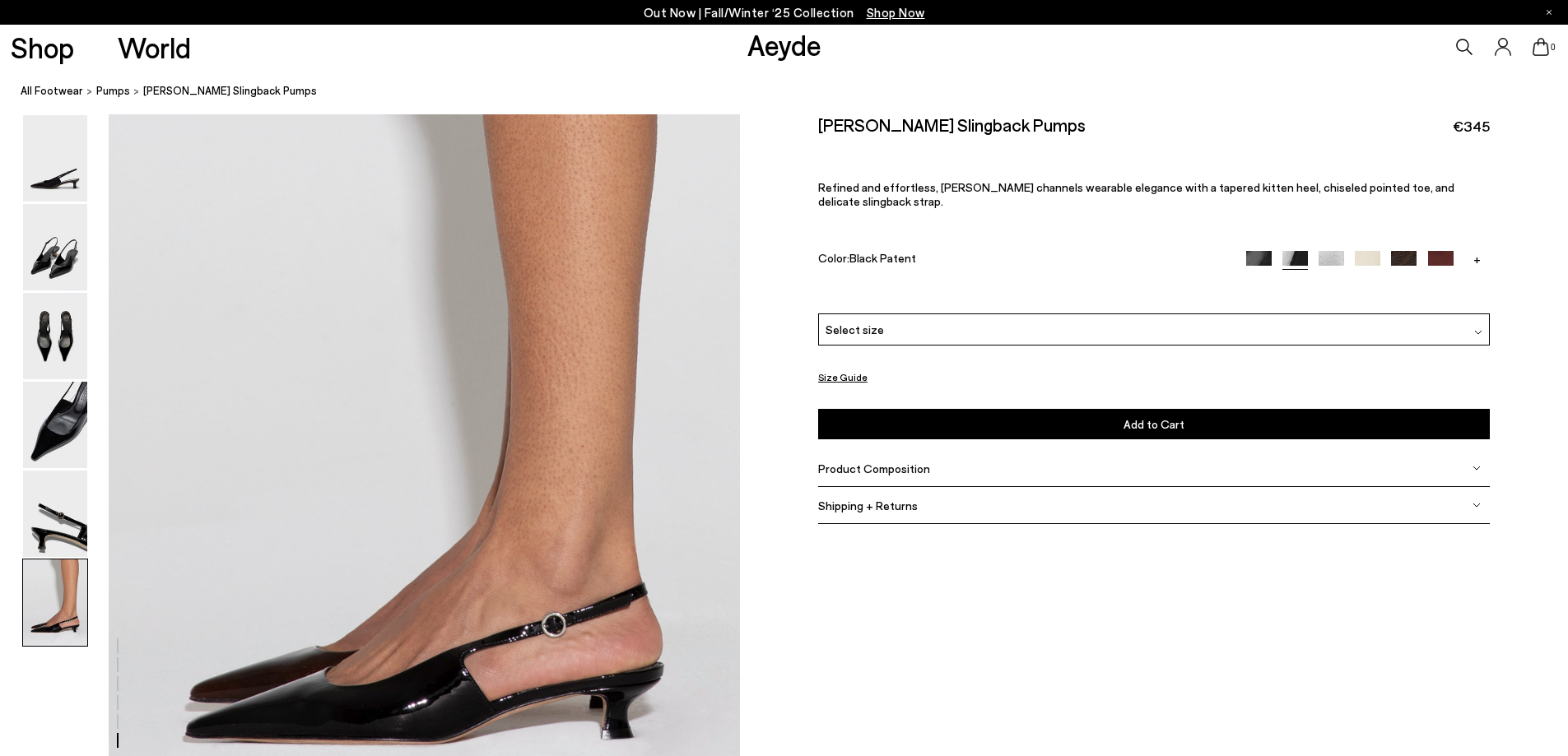
scroll to position [4550, 0]
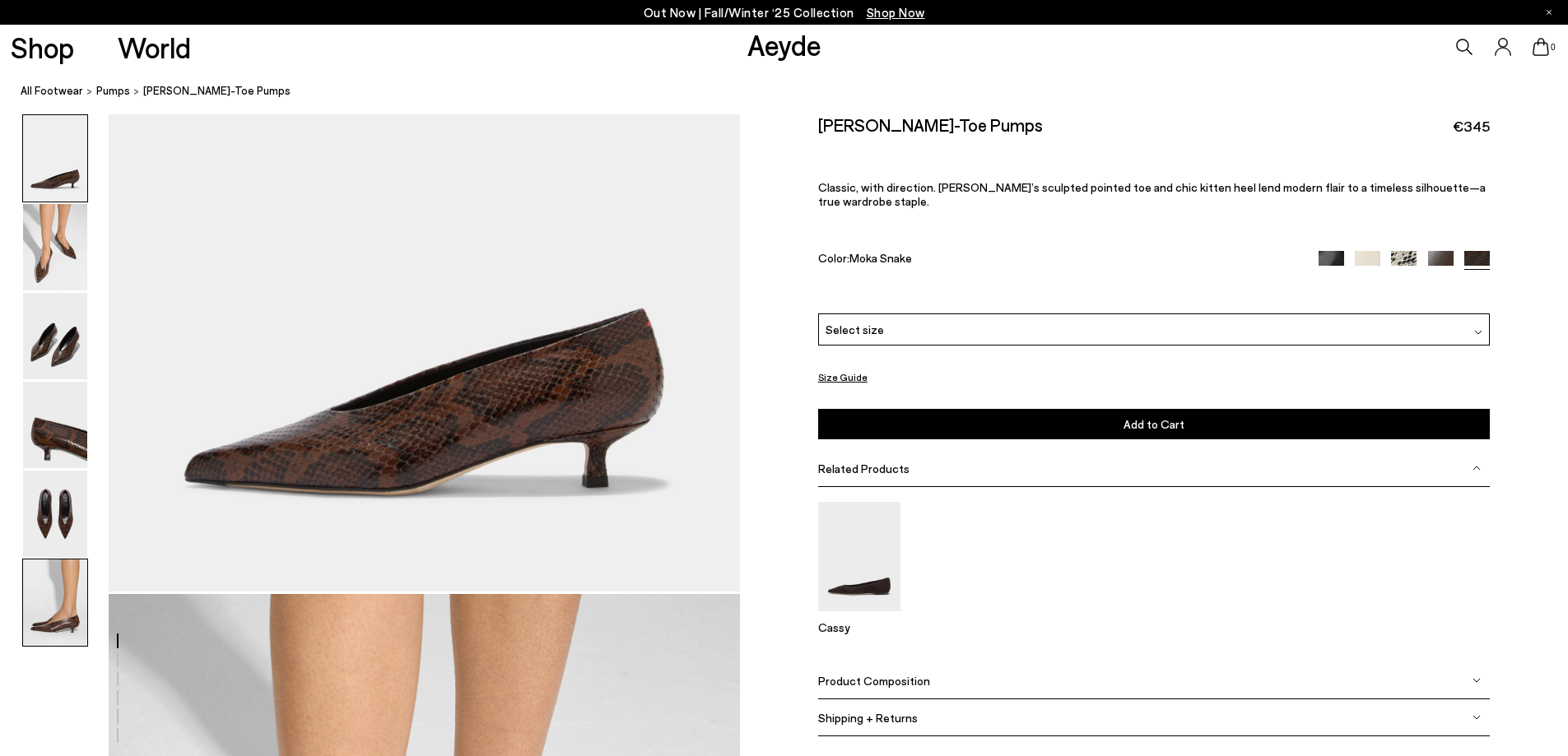
click at [64, 607] on img at bounding box center [56, 603] width 64 height 86
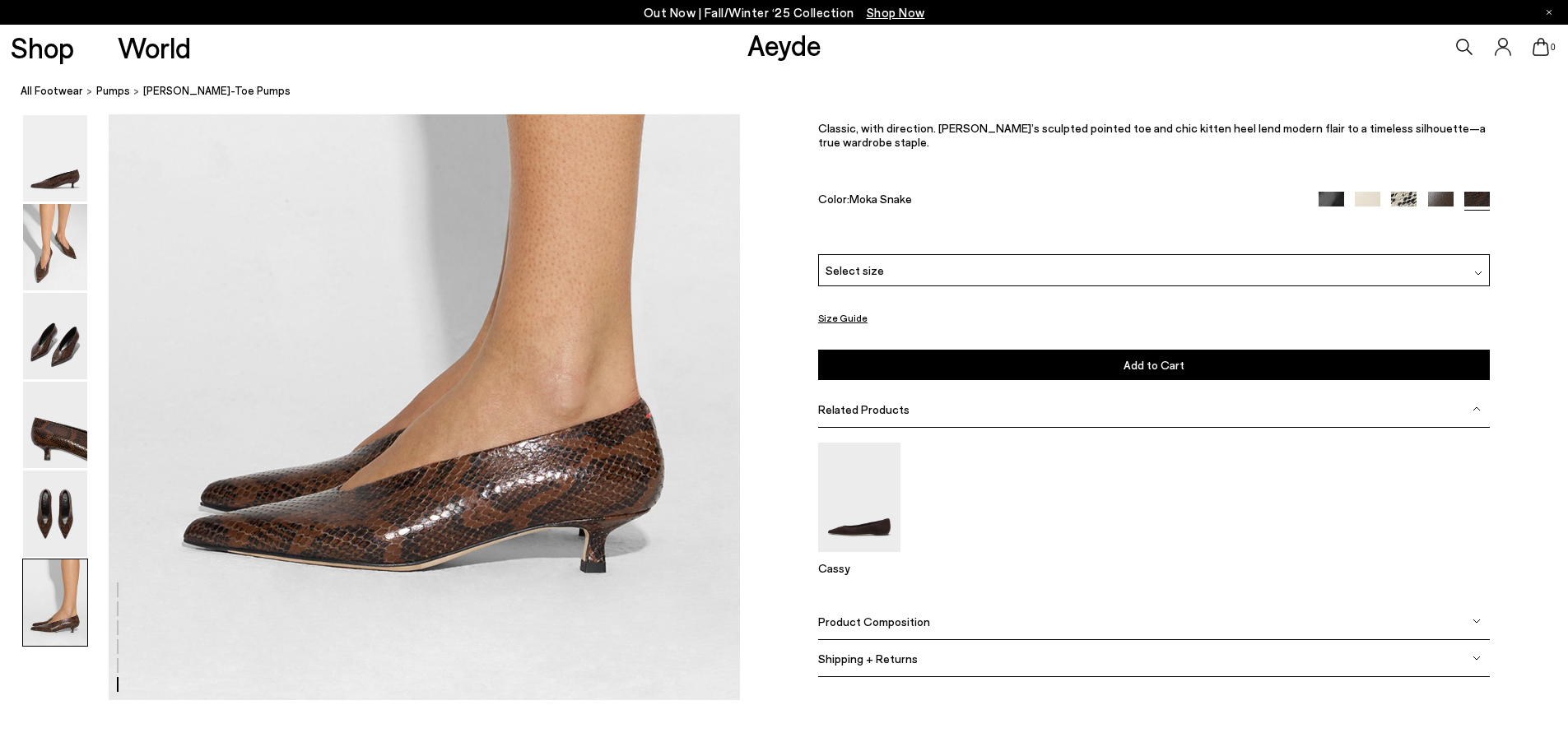
scroll to position [3863, 0]
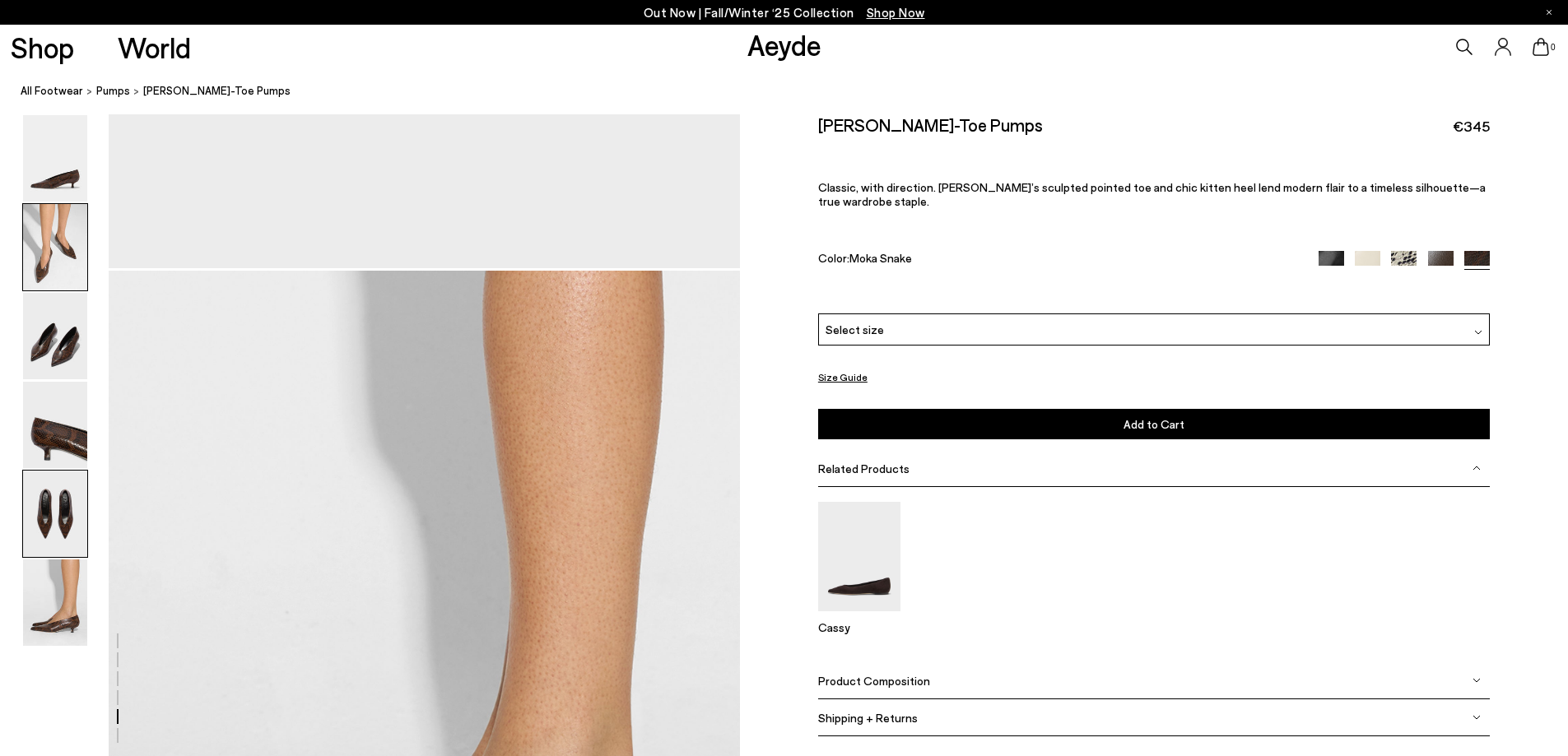
click at [68, 256] on img at bounding box center [56, 247] width 64 height 86
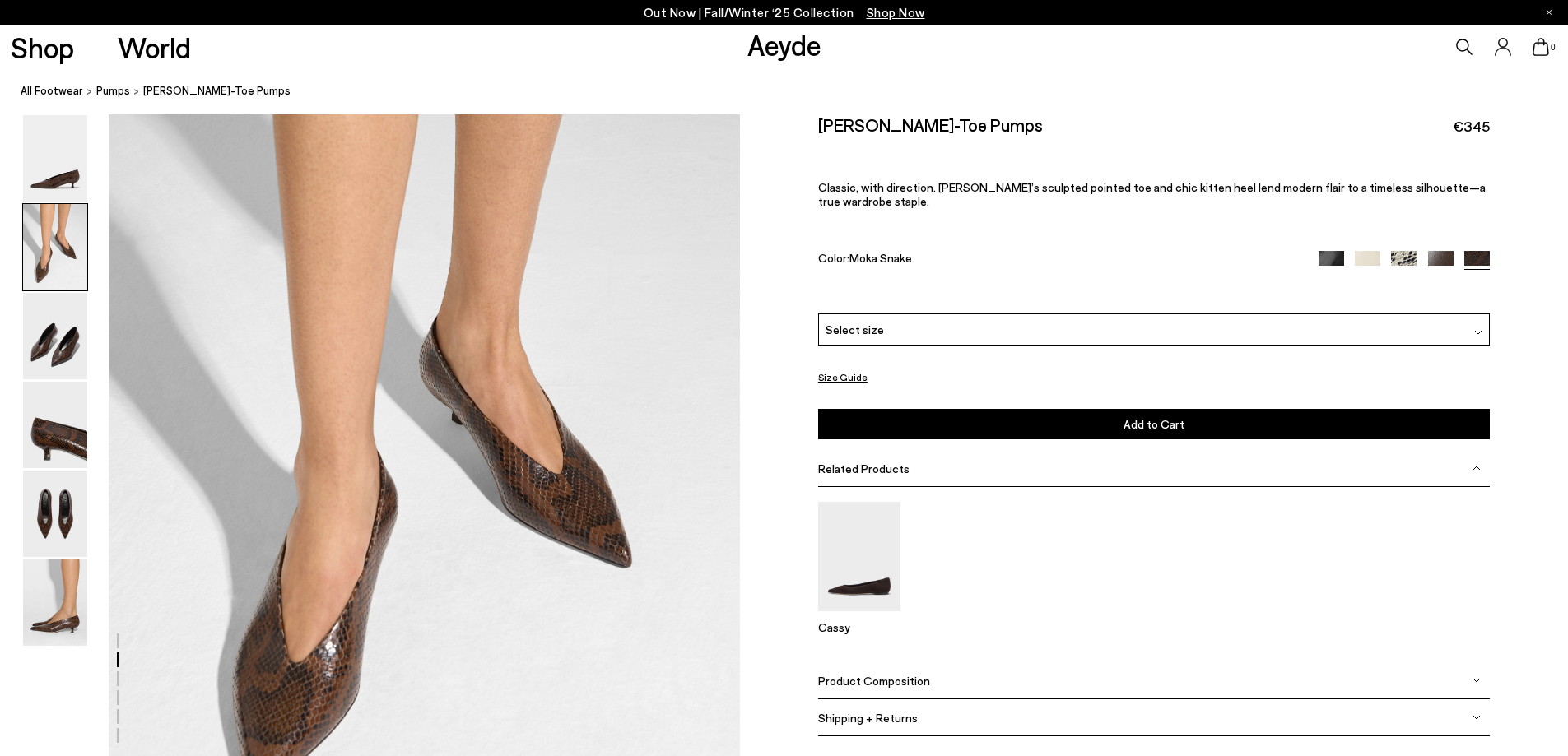
scroll to position [893, 0]
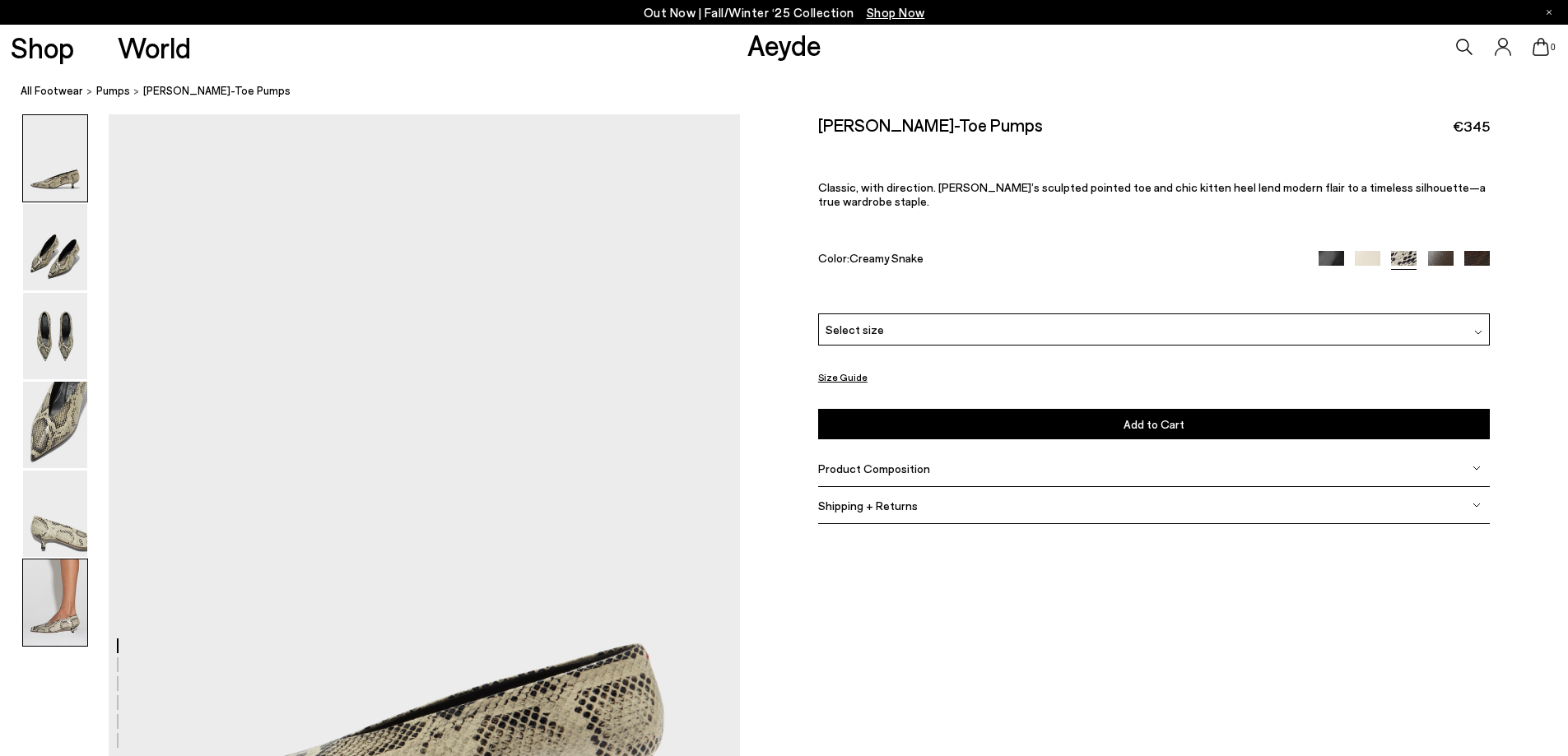
click at [49, 612] on img at bounding box center [56, 603] width 64 height 86
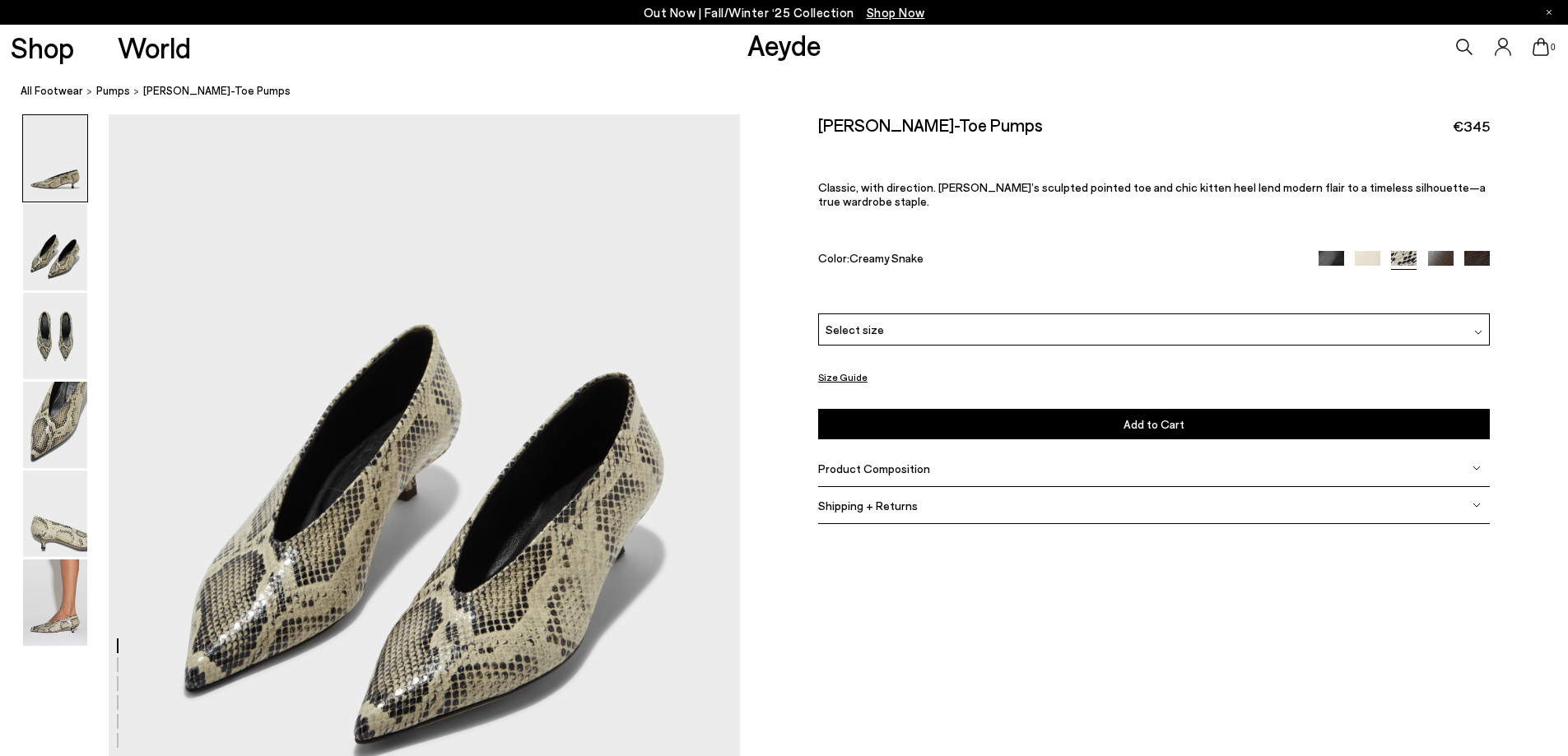
scroll to position [599, 0]
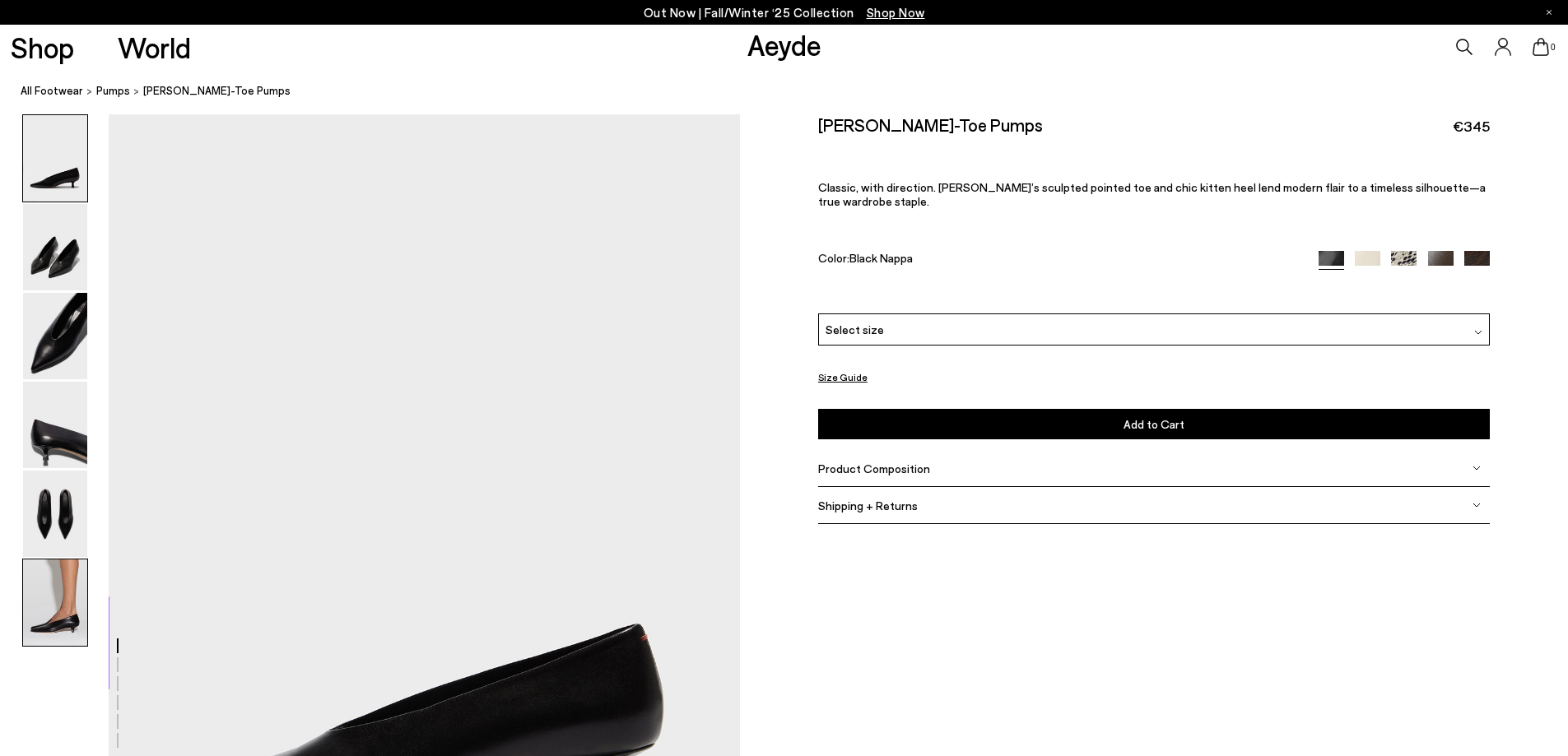
click at [66, 615] on img at bounding box center [56, 603] width 64 height 86
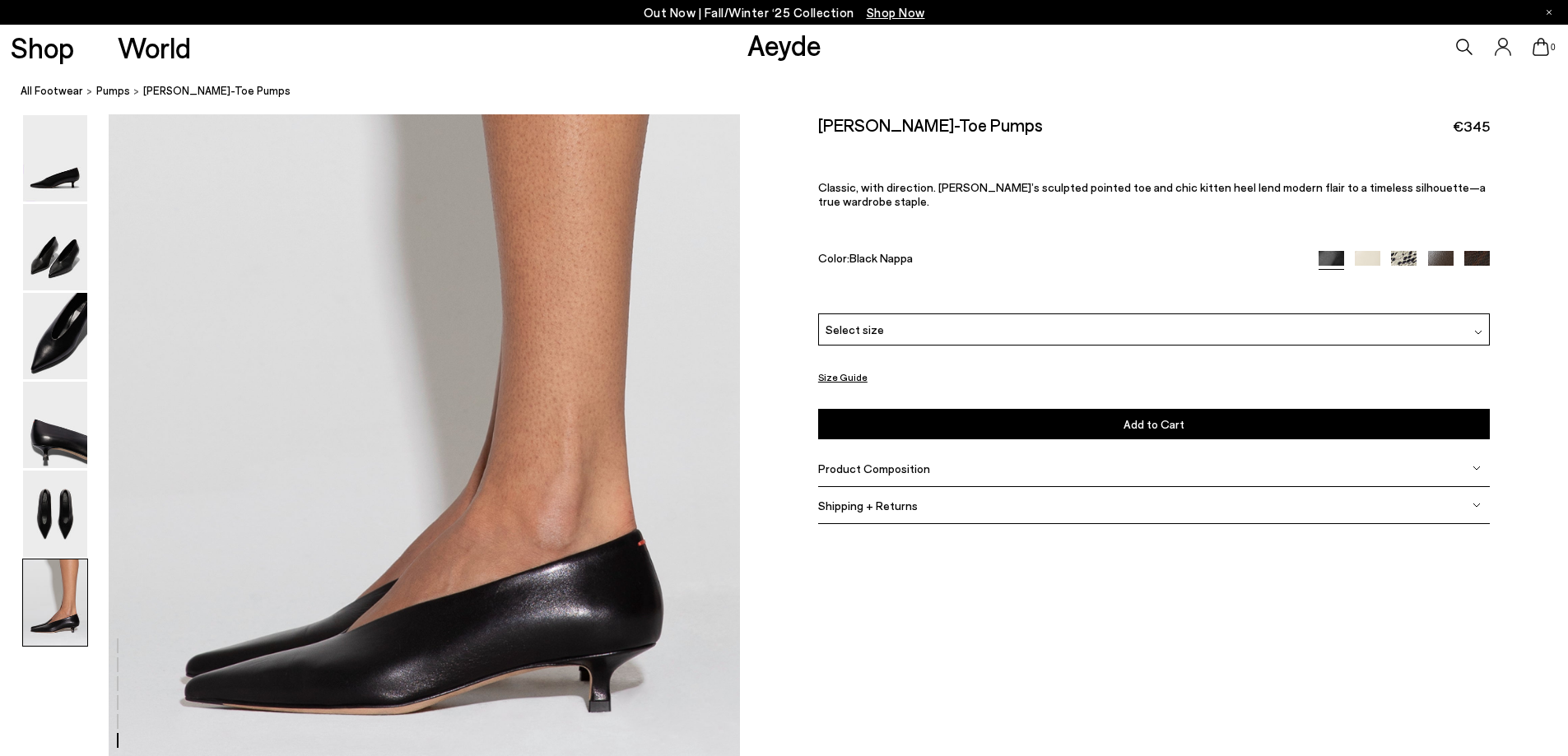
scroll to position [4303, 0]
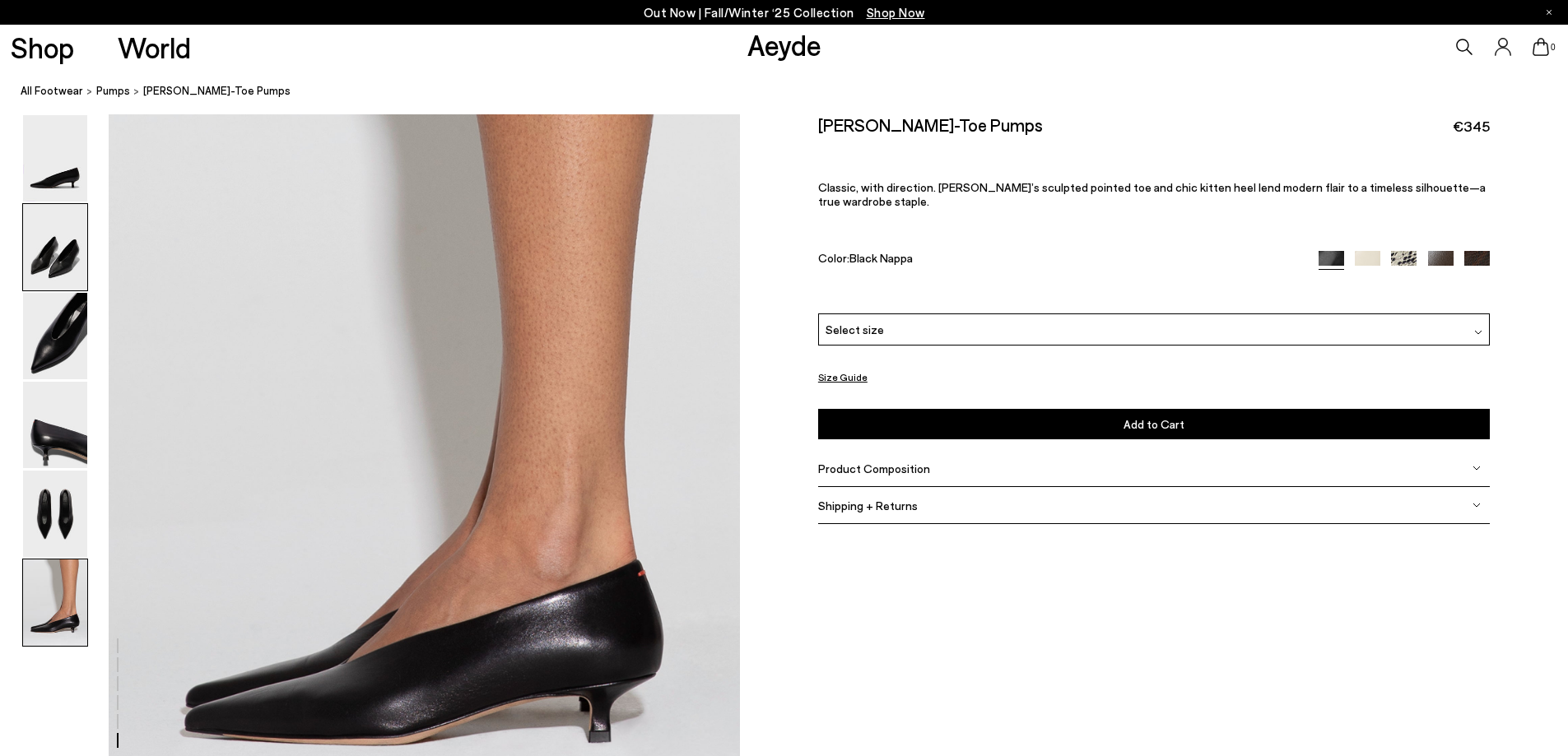
click at [73, 261] on img at bounding box center [56, 247] width 64 height 86
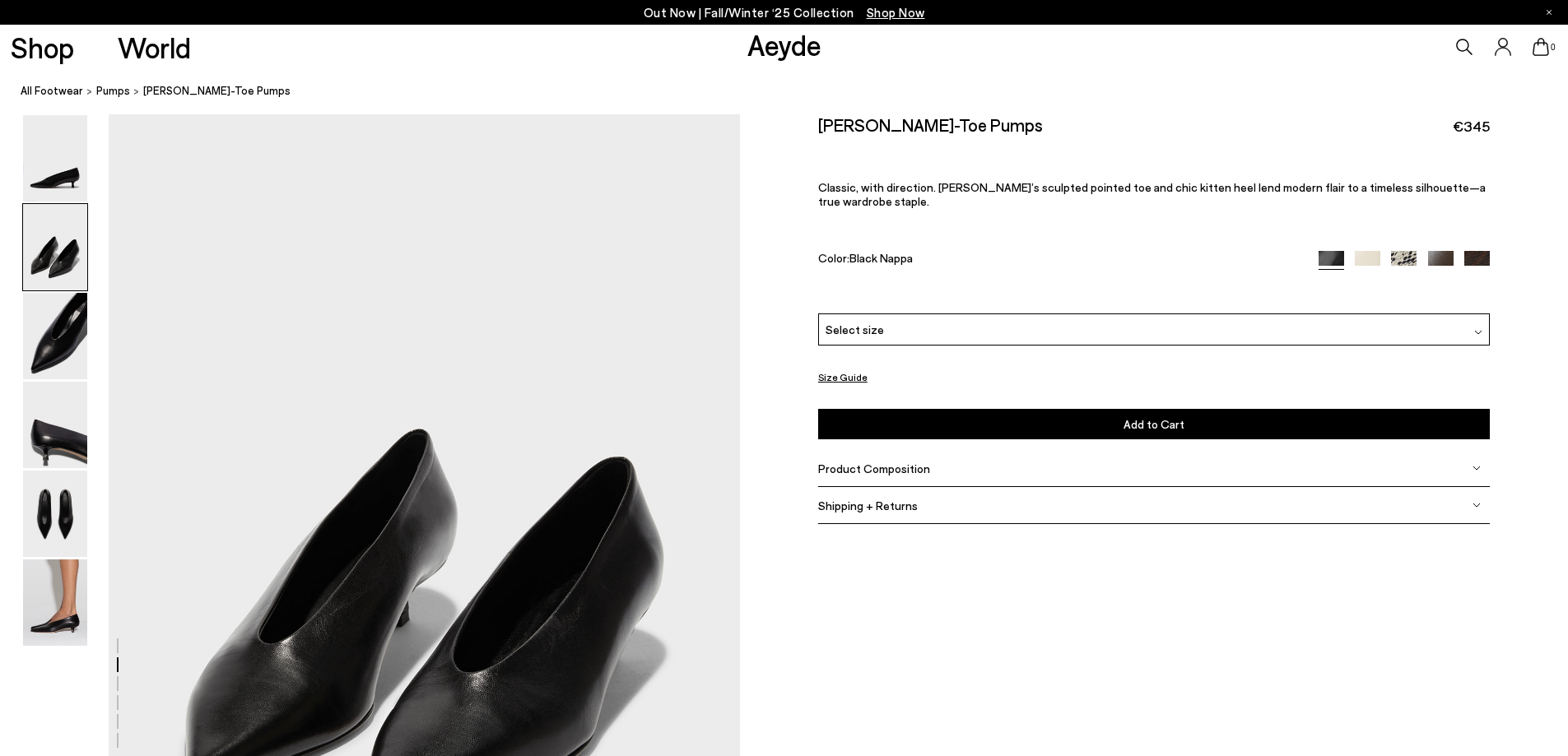
scroll to position [1092, 0]
